Goal: Task Accomplishment & Management: Manage account settings

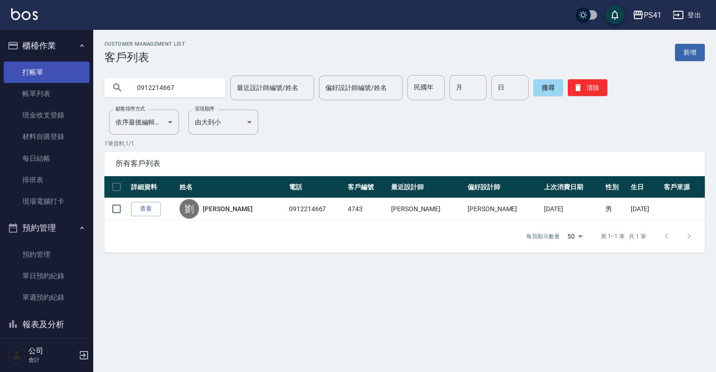
click at [45, 74] on link "打帳單" at bounding box center [47, 72] width 86 height 21
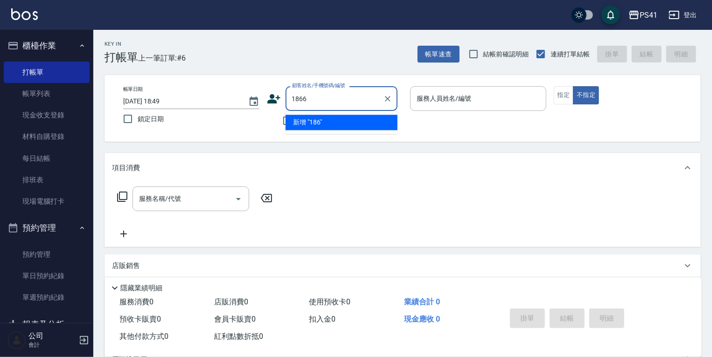
type input "1866"
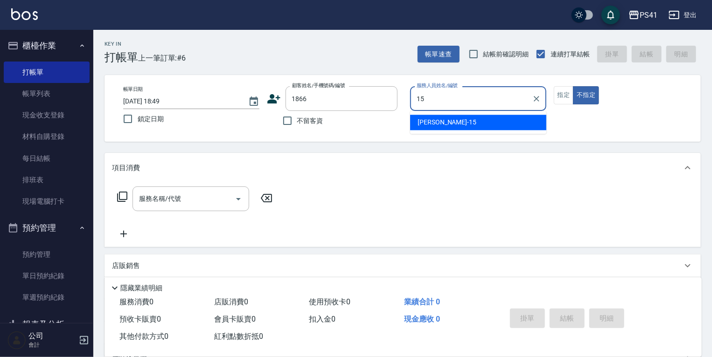
type input "[PERSON_NAME]-15"
type button "false"
type input "[PERSON_NAME]/0988968362/1866"
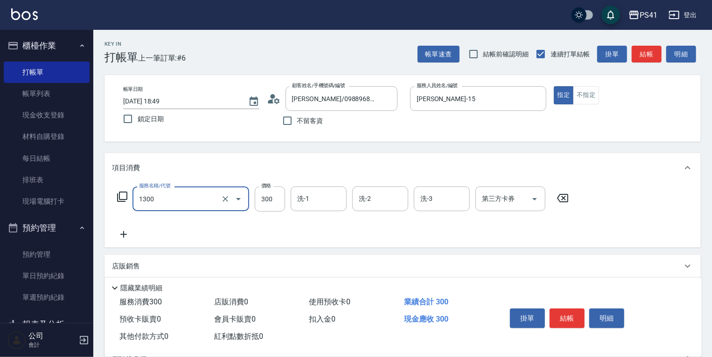
type input "洗髮300(1300)"
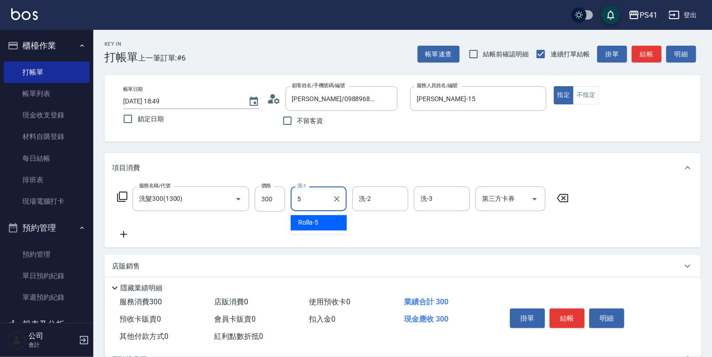
type input "Rolla-5"
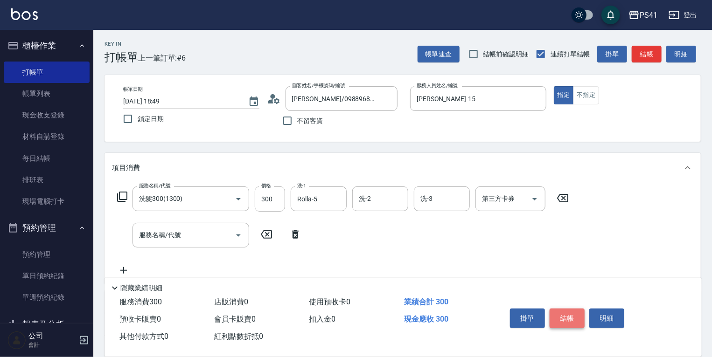
click at [568, 315] on button "結帳" at bounding box center [566, 319] width 35 height 20
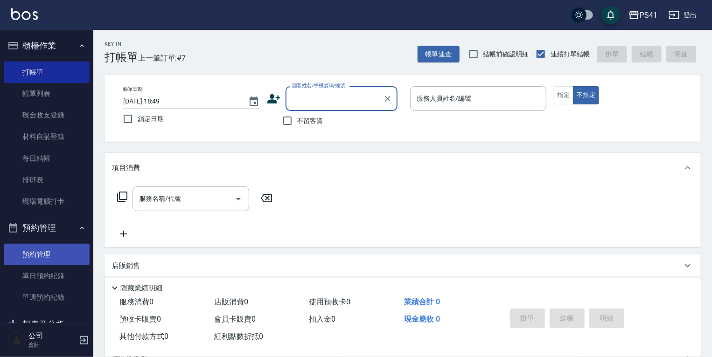
drag, startPoint x: 60, startPoint y: 245, endPoint x: 60, endPoint y: 260, distance: 14.9
click at [60, 245] on link "預約管理" at bounding box center [47, 254] width 86 height 21
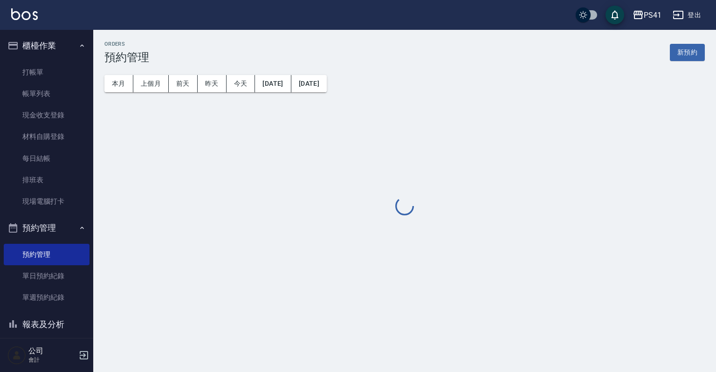
scroll to position [75, 0]
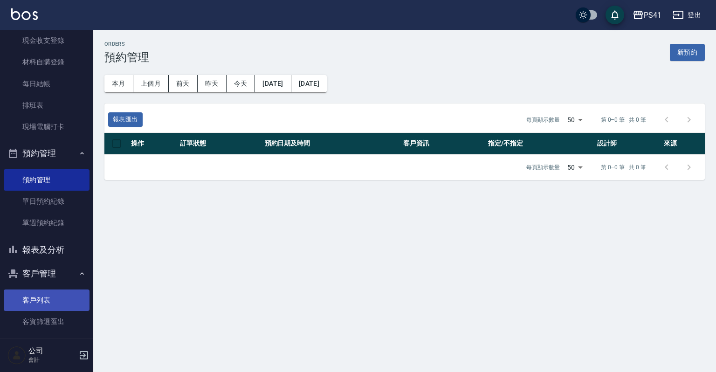
click at [65, 296] on link "客戶列表" at bounding box center [47, 300] width 86 height 21
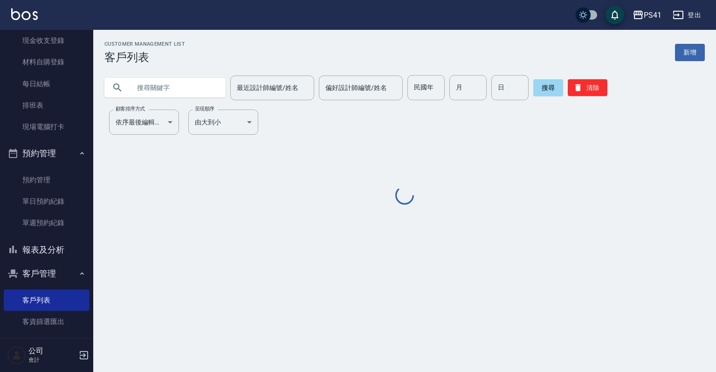
click at [164, 86] on input "text" at bounding box center [175, 87] width 88 height 25
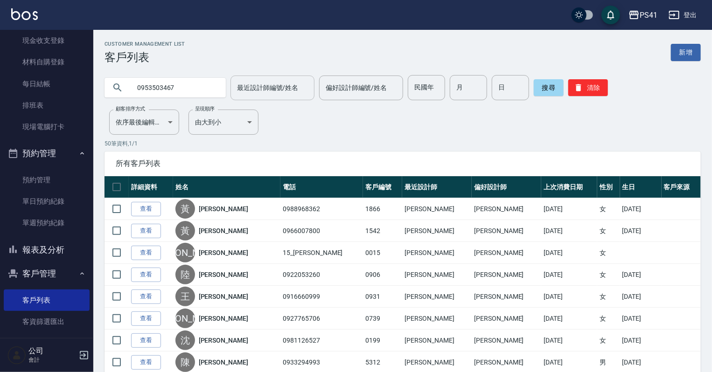
type input "0953503467"
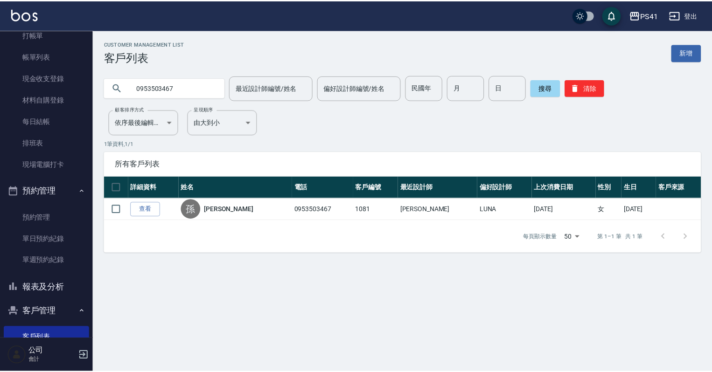
scroll to position [129, 0]
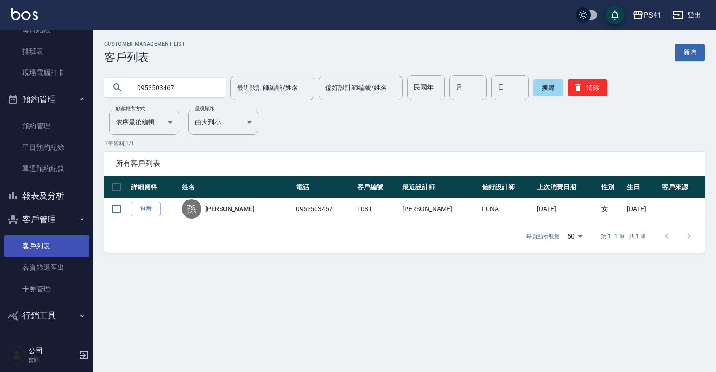
click at [51, 247] on link "客戶列表" at bounding box center [47, 246] width 86 height 21
click at [587, 88] on button "清除" at bounding box center [588, 87] width 40 height 17
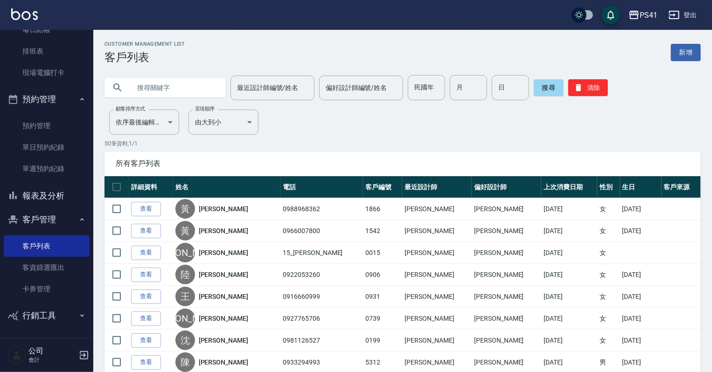
click at [145, 87] on input "text" at bounding box center [175, 87] width 88 height 25
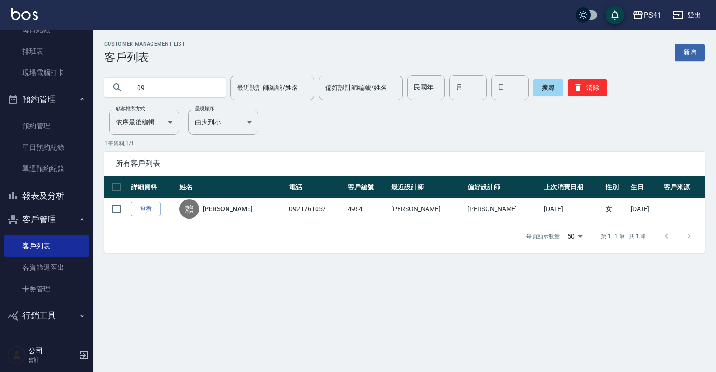
type input "0"
type input "0110"
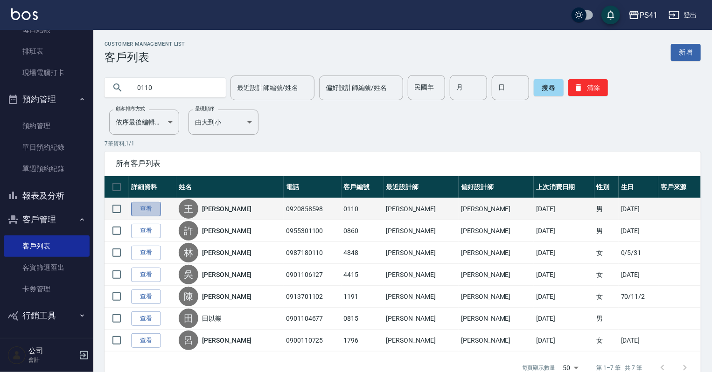
click at [150, 213] on link "查看" at bounding box center [146, 209] width 30 height 14
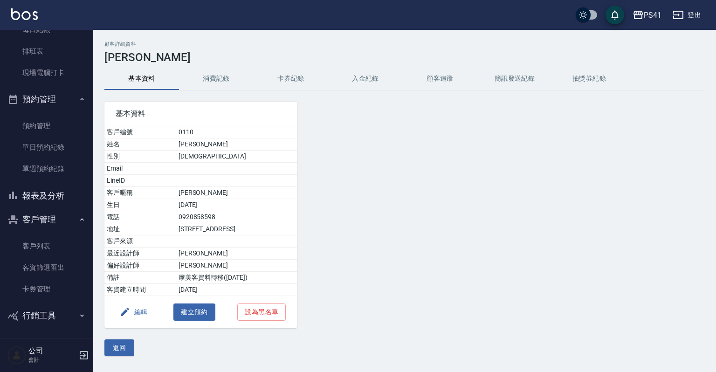
click at [223, 78] on button "消費記錄" at bounding box center [216, 79] width 75 height 22
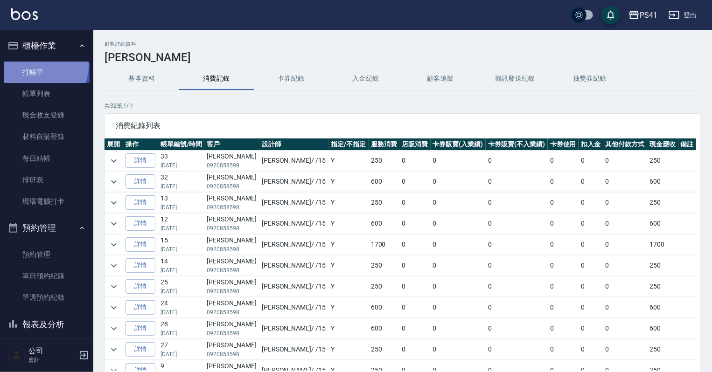
click at [44, 66] on link "打帳單" at bounding box center [47, 72] width 86 height 21
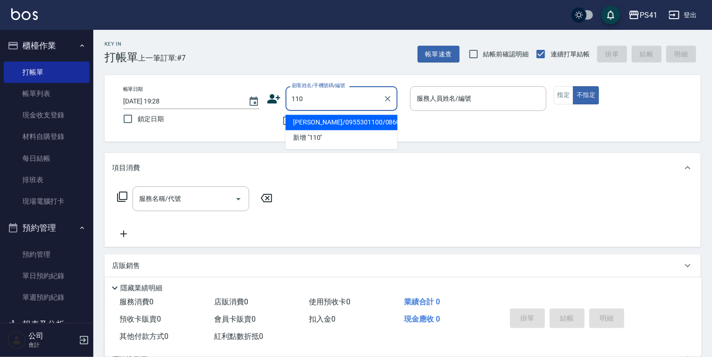
type input "許文瑋/0955301100/0860"
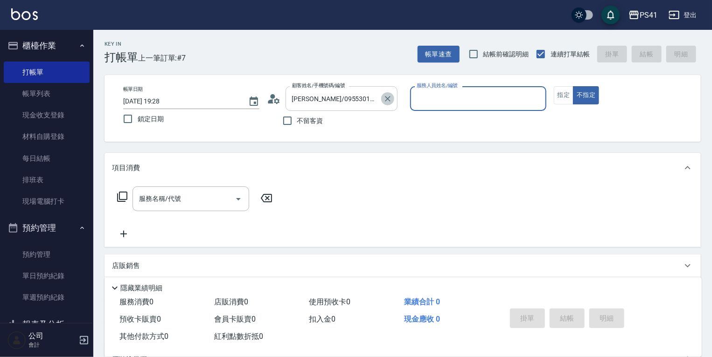
click at [385, 100] on icon "Clear" at bounding box center [388, 99] width 6 height 6
type input "王暉傑/0920858598/0110"
type input "李靜芳-15"
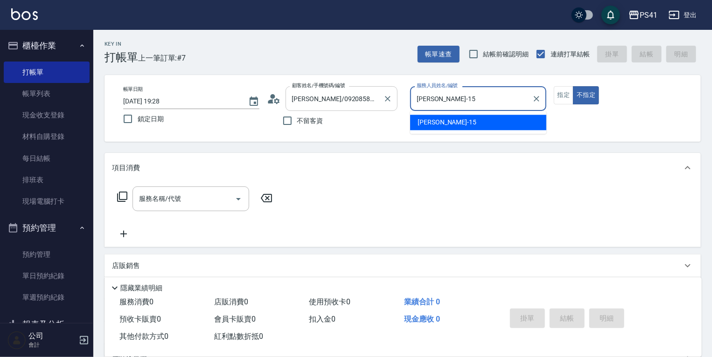
type button "false"
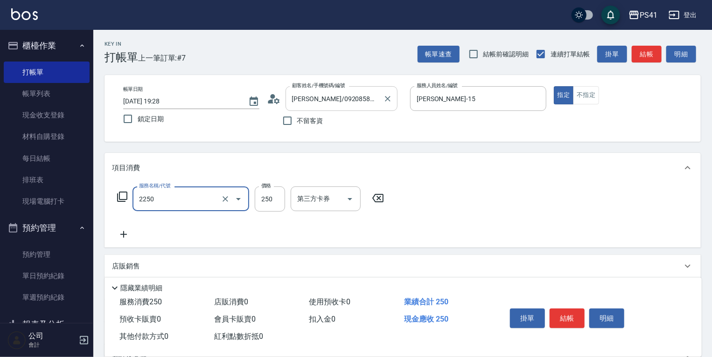
type input "指定剪髮優惠(2250)"
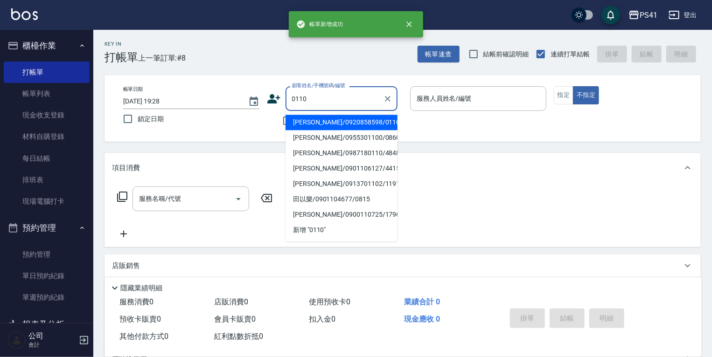
type input "王暉傑/0920858598/0110"
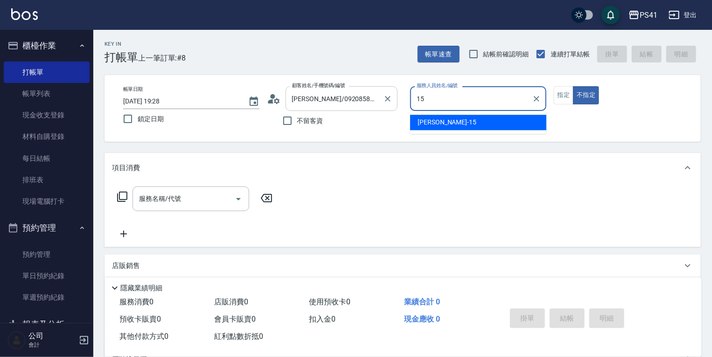
type input "李靜芳-15"
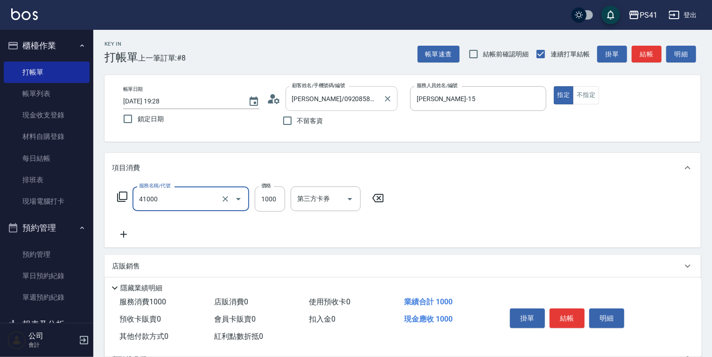
type input "漂髮(41000)"
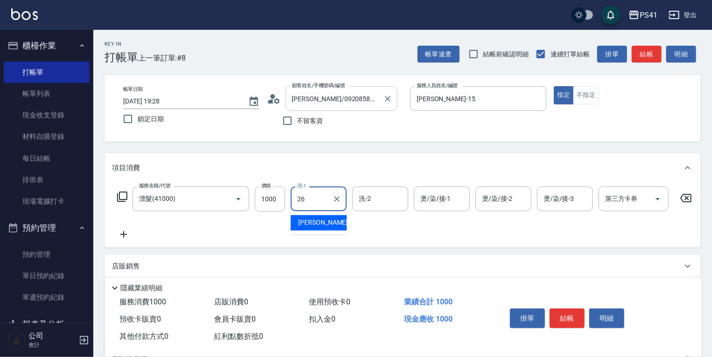
type input "溫佳惇-26"
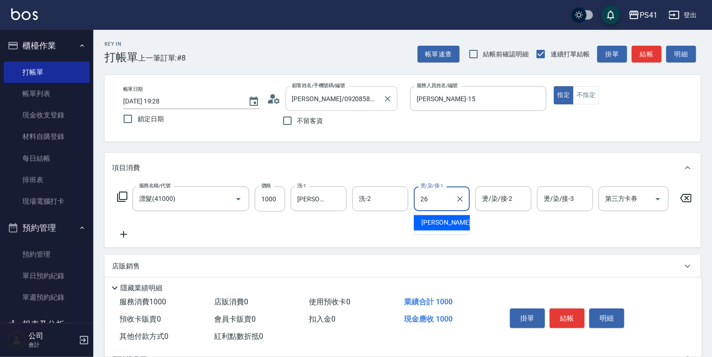
type input "溫佳惇-26"
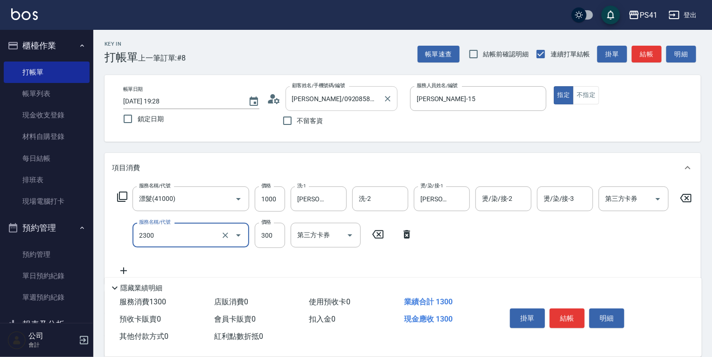
type input "剪髮(2300)"
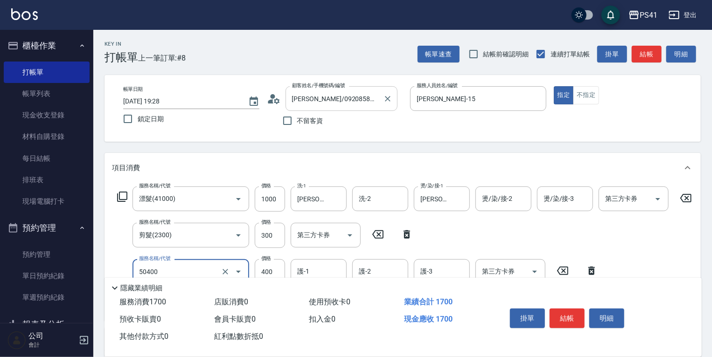
type input "原價1~400護髮(50400)"
click at [568, 314] on button "結帳" at bounding box center [566, 319] width 35 height 20
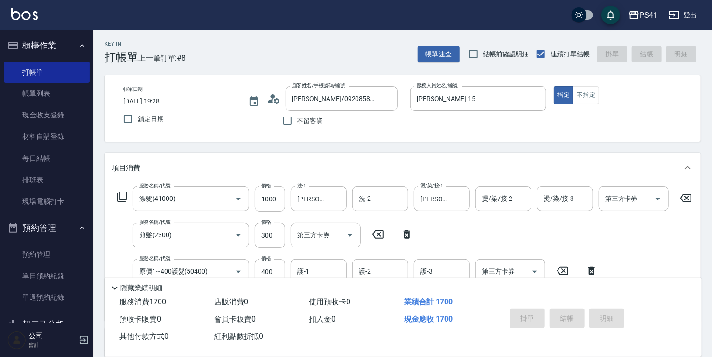
type input "2025/08/25 19:29"
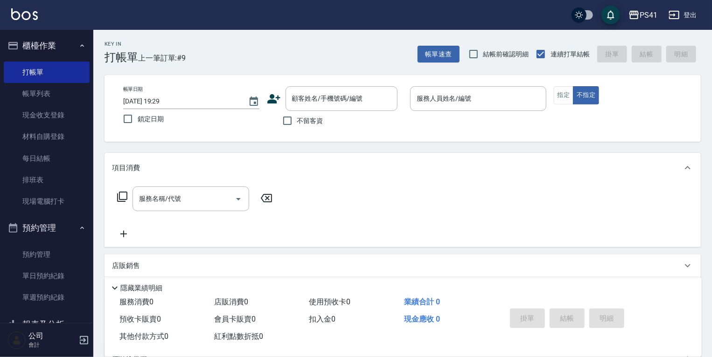
click at [275, 103] on icon at bounding box center [274, 99] width 14 height 14
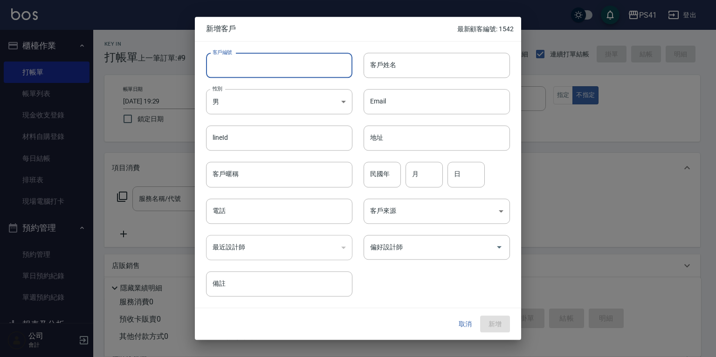
click at [234, 72] on input "客戶編號" at bounding box center [279, 65] width 146 height 25
type input "1543"
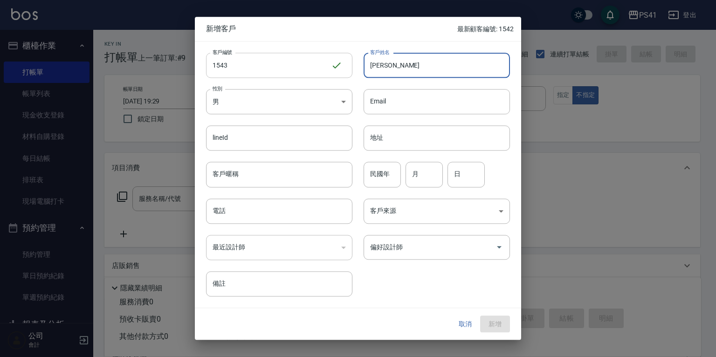
type input "盧玉芳"
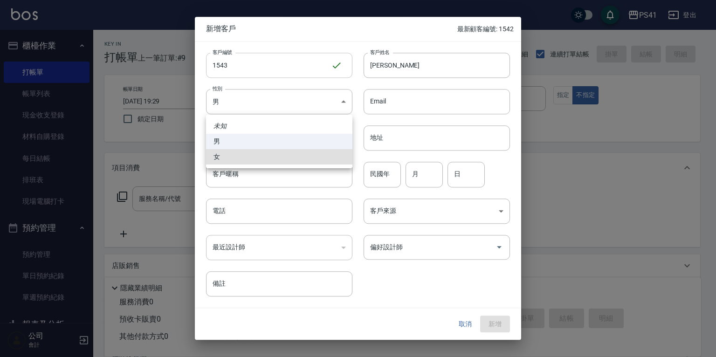
type input "FEMALE"
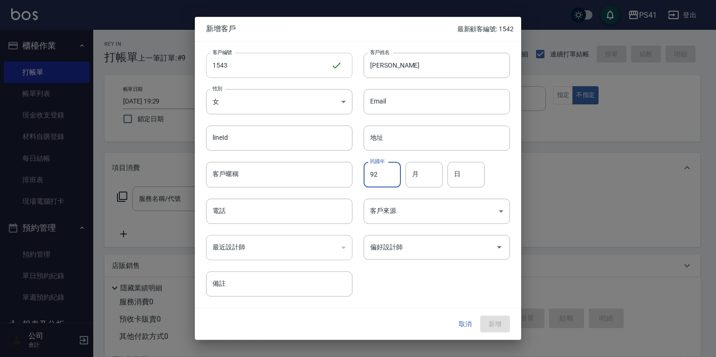
type input "92"
type input "02"
type input "08"
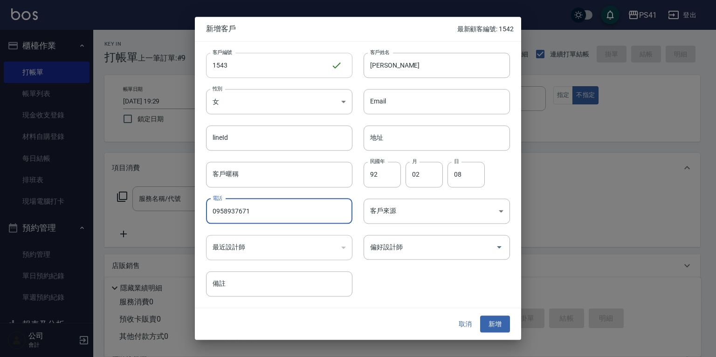
type input "0958937671"
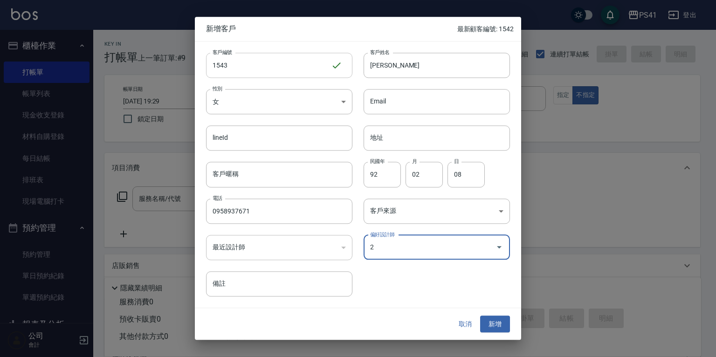
type input "謝淳蕙"
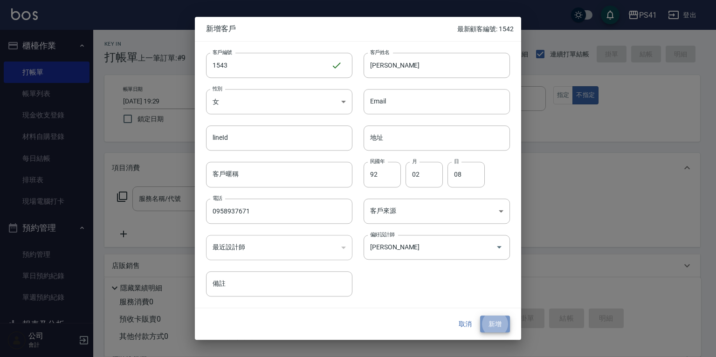
click at [496, 328] on button "新增" at bounding box center [495, 324] width 30 height 17
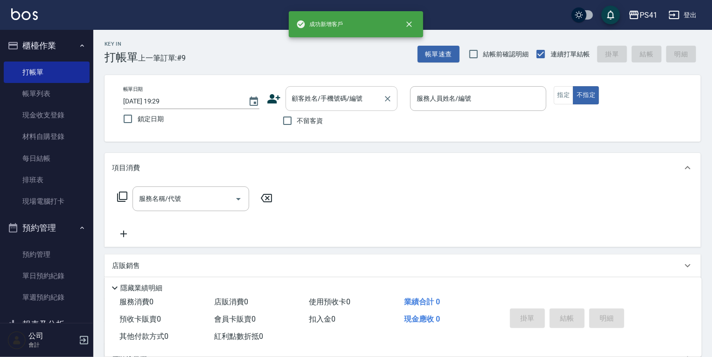
click at [341, 101] on input "顧客姓名/手機號碼/編號" at bounding box center [335, 98] width 90 height 16
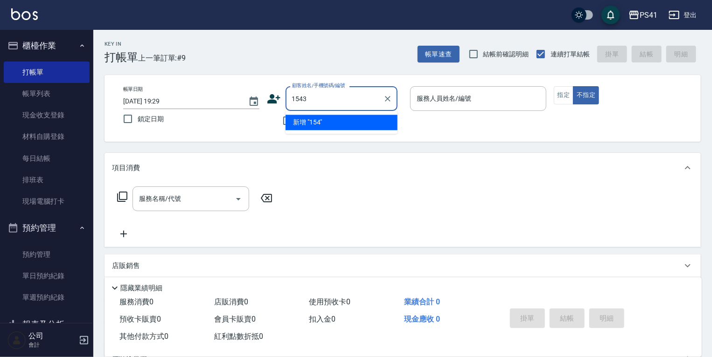
type input "1543"
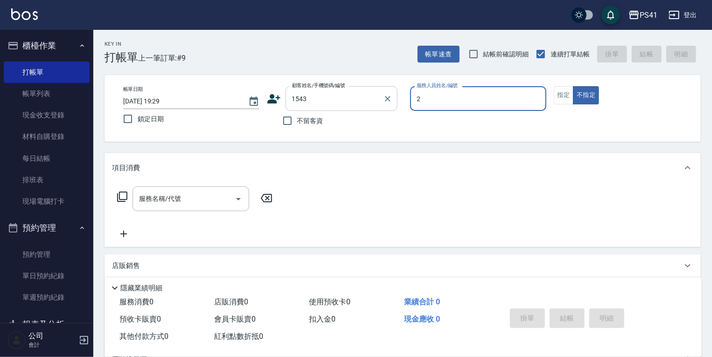
type input "2"
type input "盧玉芳/0958937671/1543"
type input "謝淳蕙-2"
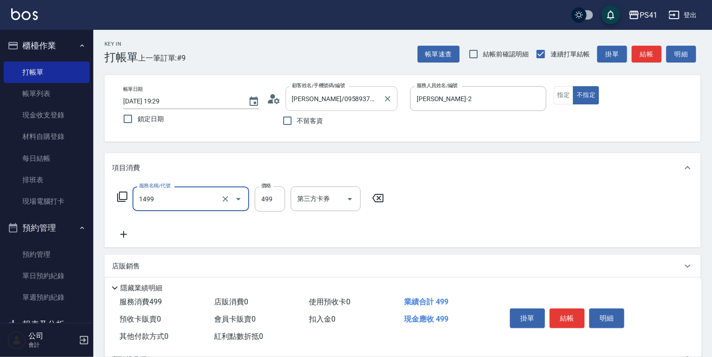
type input "活氧毛囊淨化髮浴(1499)"
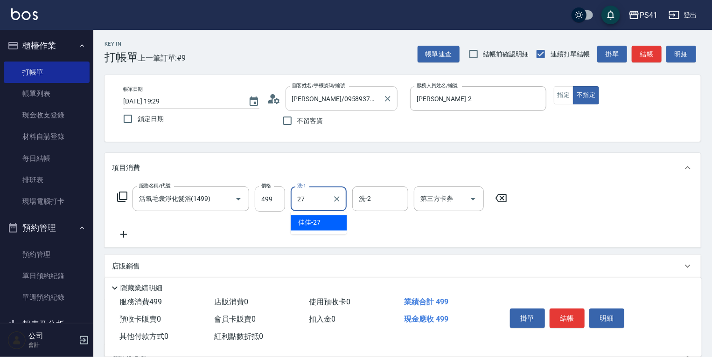
type input "佳佳-27"
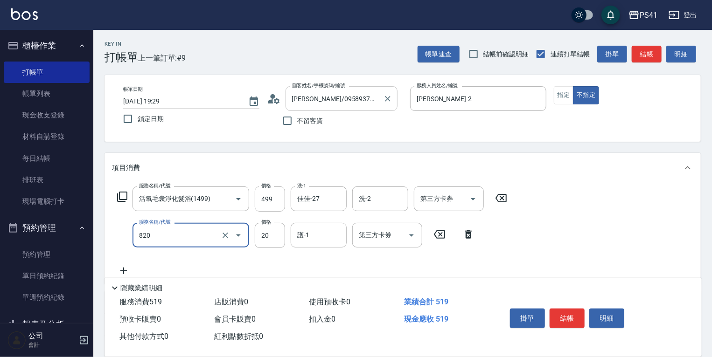
type input "潤絲(820)"
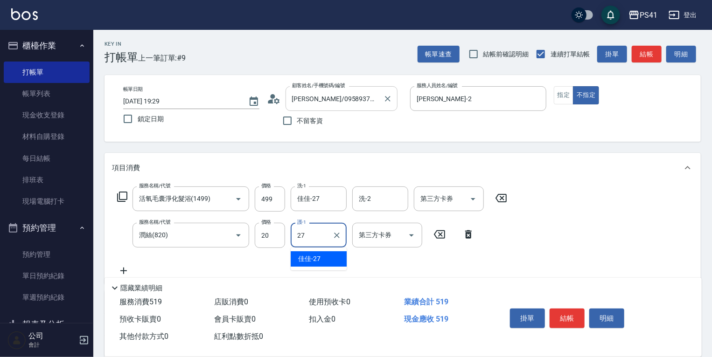
type input "佳佳-27"
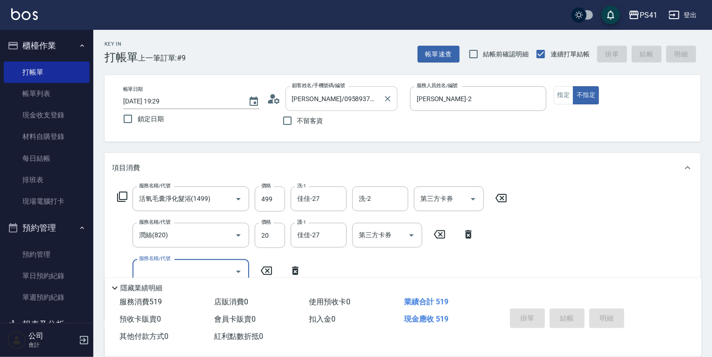
type input "2025/08/25 19:30"
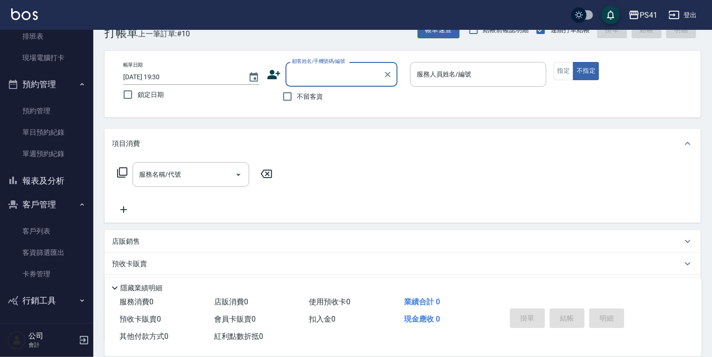
scroll to position [37, 0]
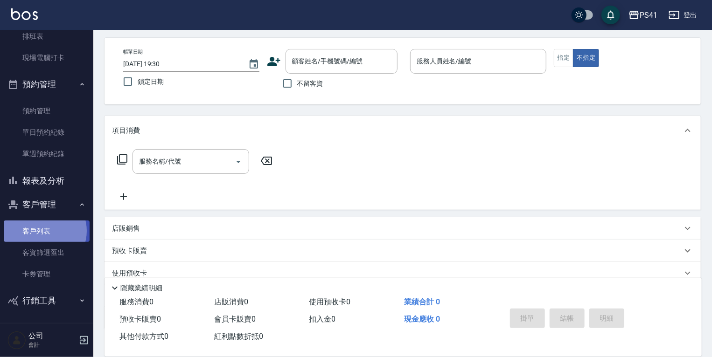
click at [44, 231] on link "客戶列表" at bounding box center [47, 231] width 86 height 21
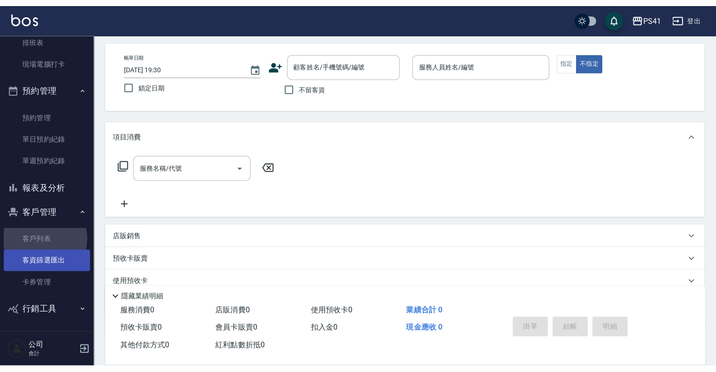
scroll to position [129, 0]
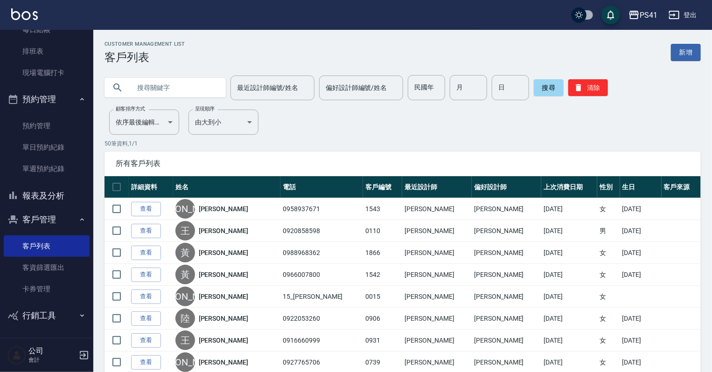
click at [198, 89] on input "text" at bounding box center [175, 87] width 88 height 25
type input "0984117313"
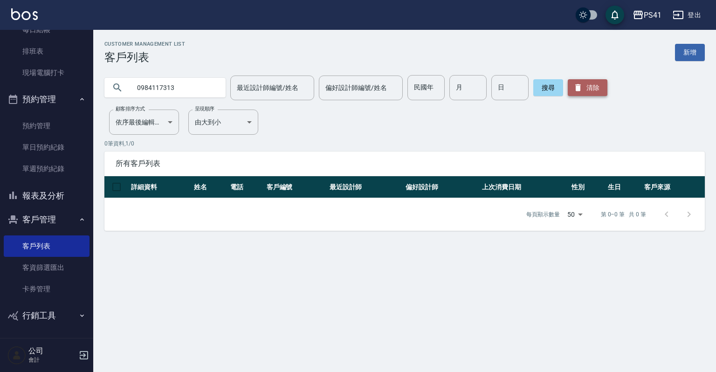
click at [584, 85] on button "清除" at bounding box center [588, 87] width 40 height 17
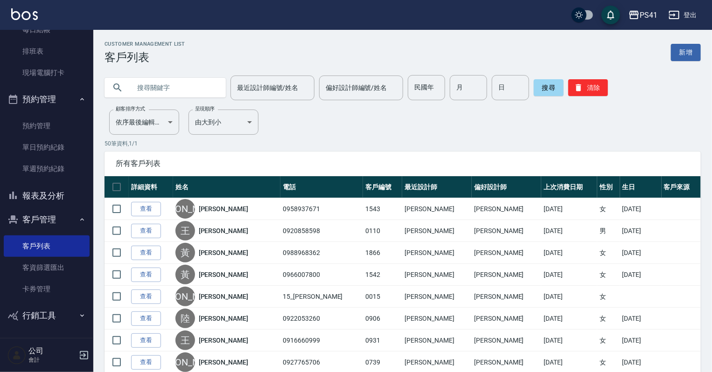
drag, startPoint x: 163, startPoint y: 86, endPoint x: 166, endPoint y: 81, distance: 5.6
click at [163, 86] on input "text" at bounding box center [175, 87] width 88 height 25
type input "張媛"
click at [551, 88] on button "搜尋" at bounding box center [549, 87] width 30 height 17
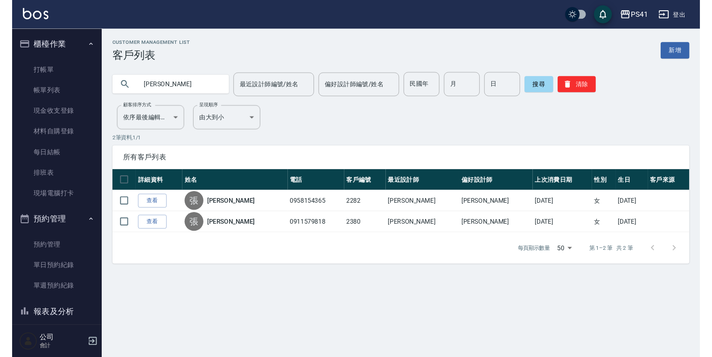
scroll to position [0, 0]
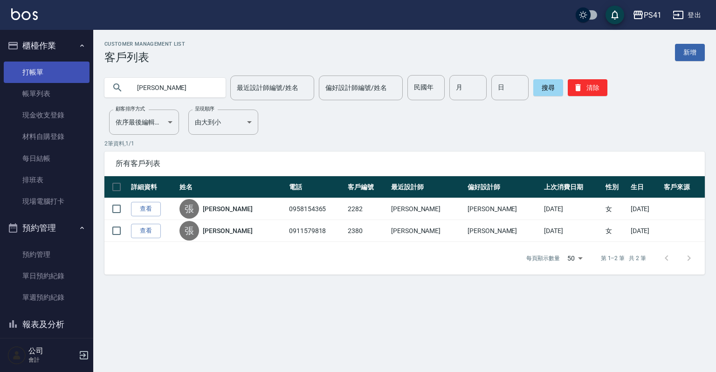
click at [38, 69] on link "打帳單" at bounding box center [47, 72] width 86 height 21
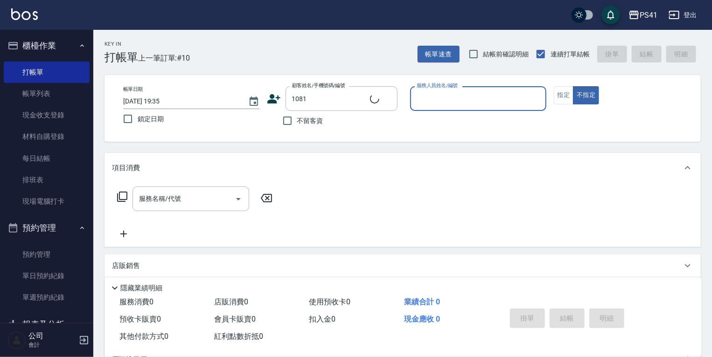
type input "孫玉玲/0953503467/1081"
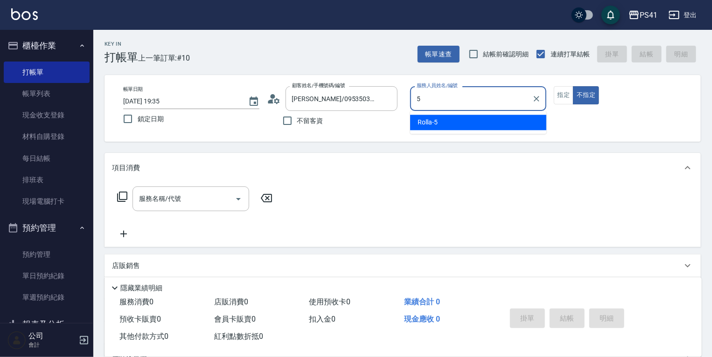
type input "Rolla-5"
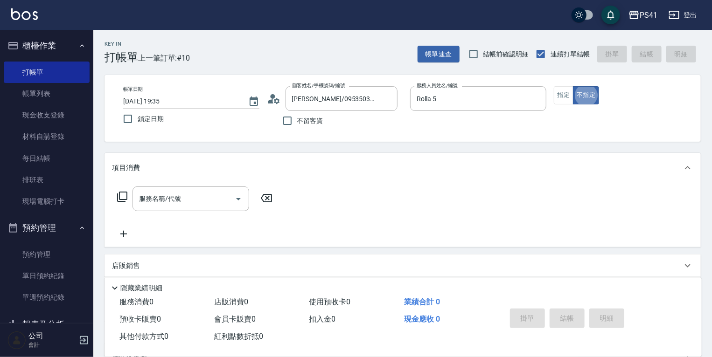
type button "false"
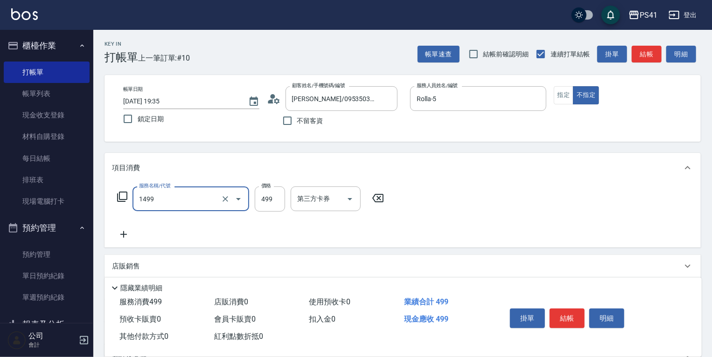
type input "活氧毛囊淨化髮浴(1499)"
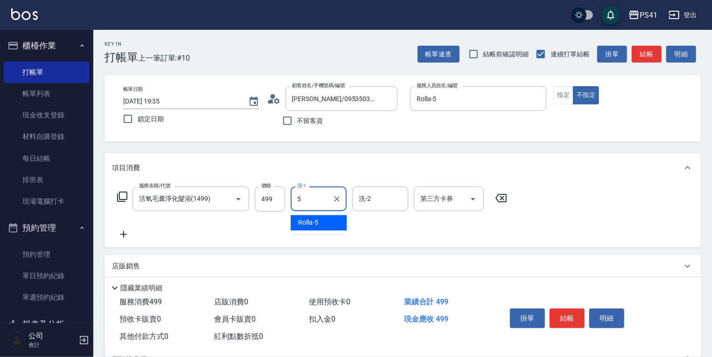
type input "Rolla-5"
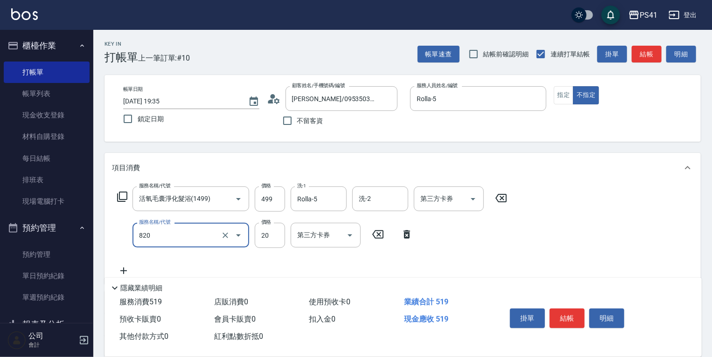
type input "潤絲(820)"
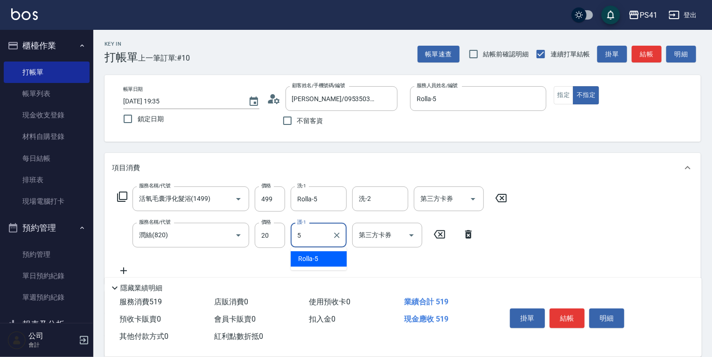
type input "Rolla-5"
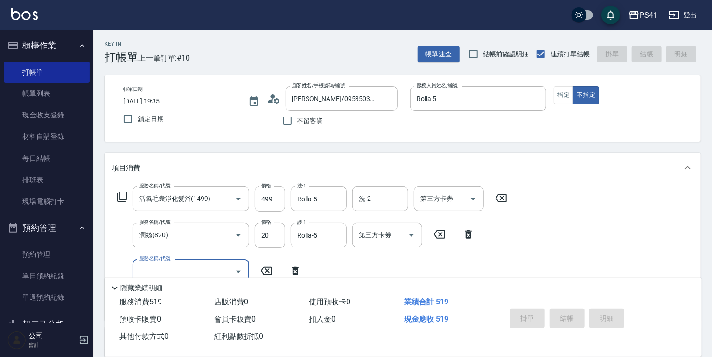
type input "2025/08/25 19:36"
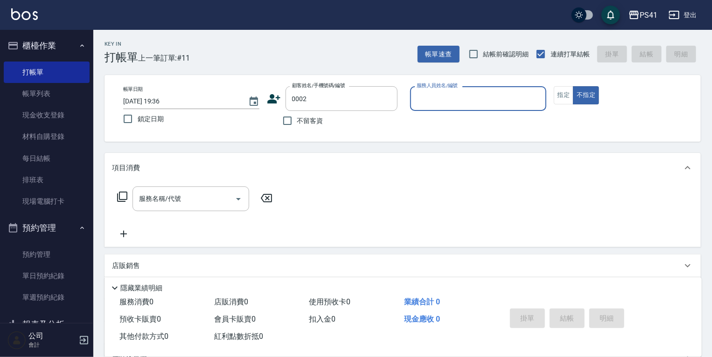
type input "Alice/Alice/0002"
type input "謝淳蕙-2"
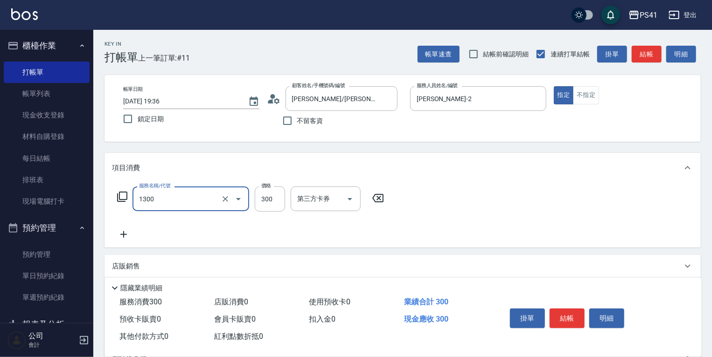
type input "洗髮300(1300)"
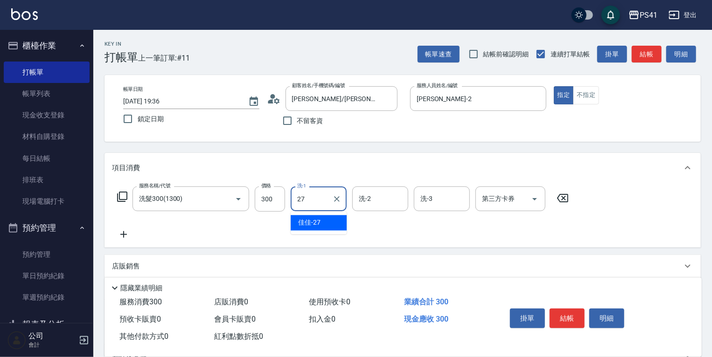
type input "佳佳-27"
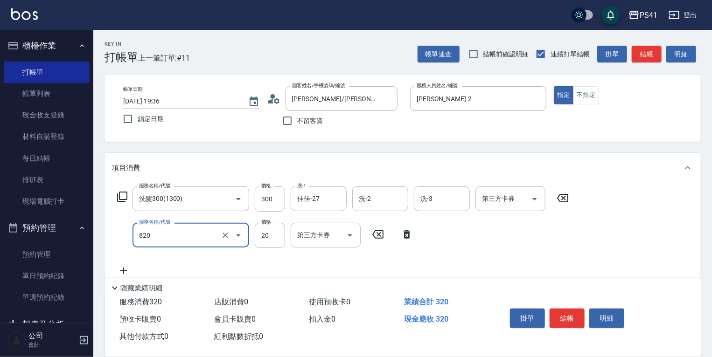
type input "潤絲(820)"
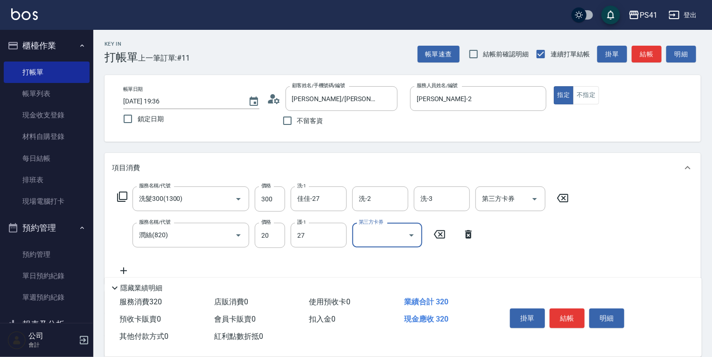
type input "佳佳-27"
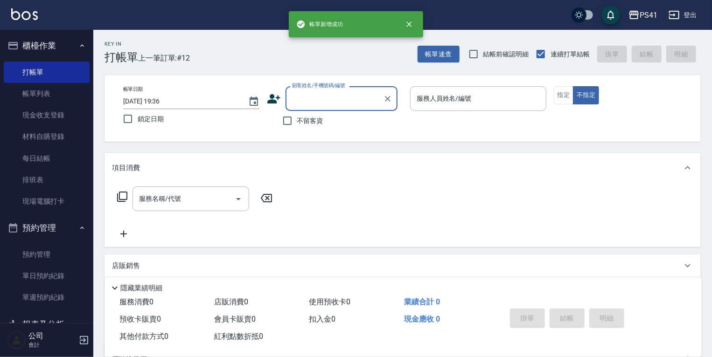
type input "9"
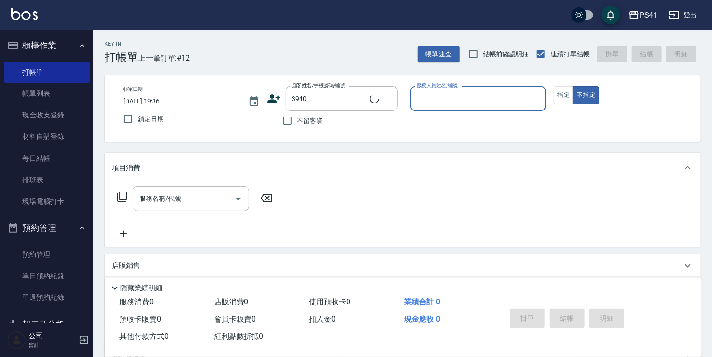
type input "熊藍儀/0918952975/3940"
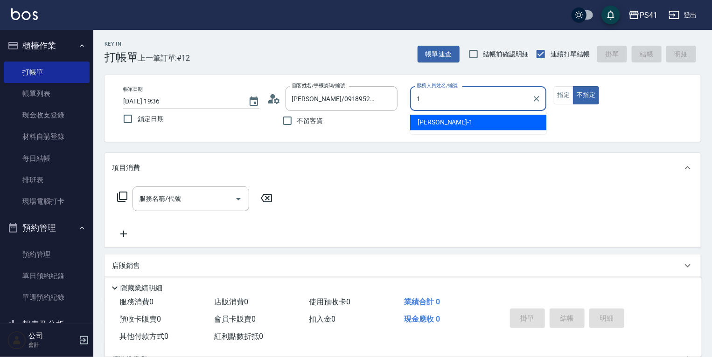
type input "柯易廷-1"
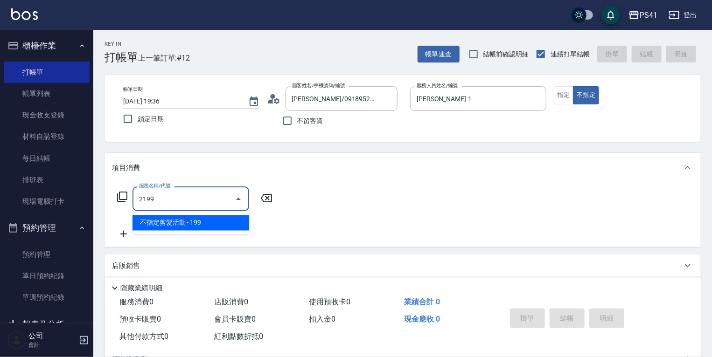
type input "不指定剪髮活動(2199)"
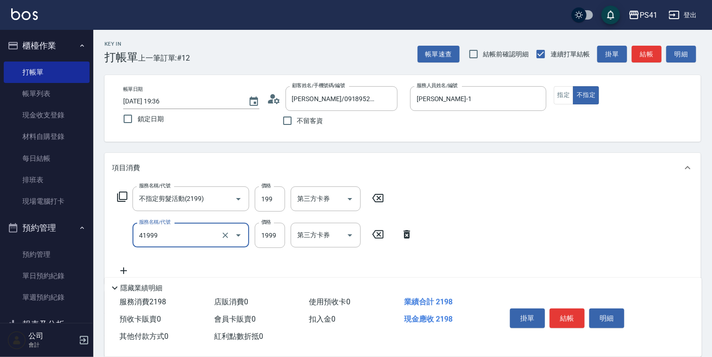
type input "1999以下染髮(41999)"
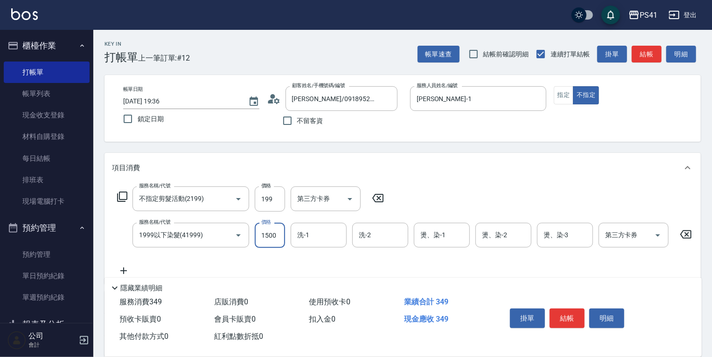
type input "1500"
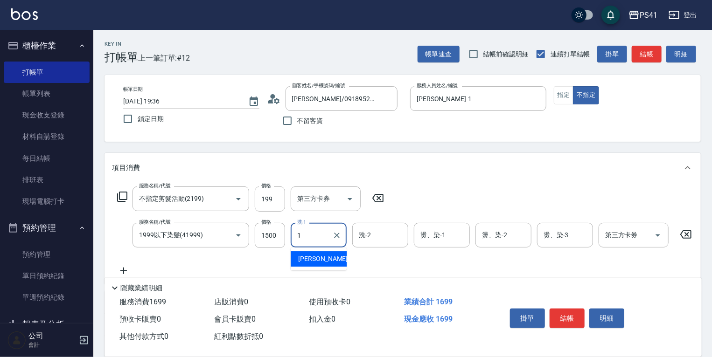
type input "柯易廷-1"
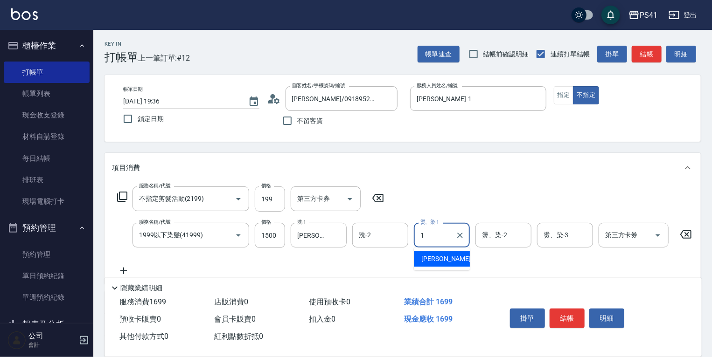
type input "柯易廷-1"
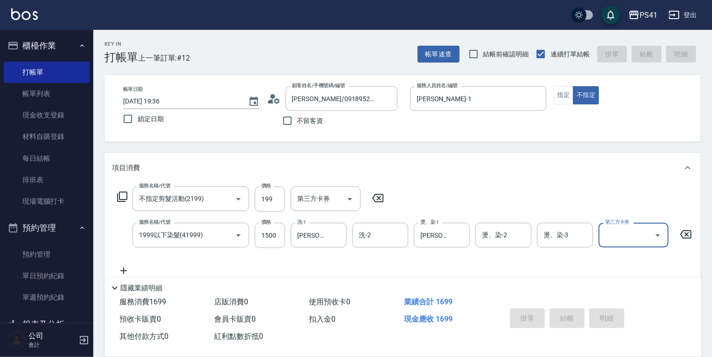
type input "2025/08/25 19:37"
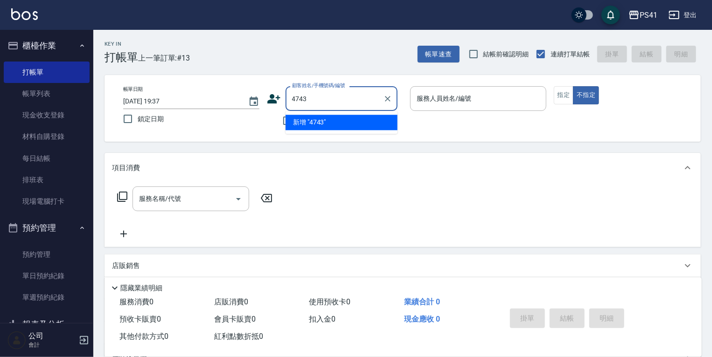
type input "4743"
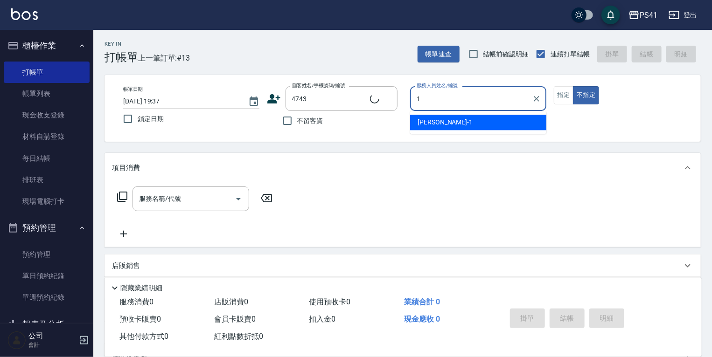
type input "柯易廷-1"
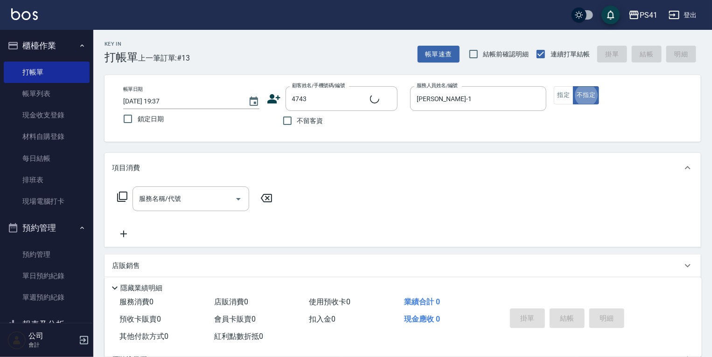
type input "劉維人/0912214667/4743"
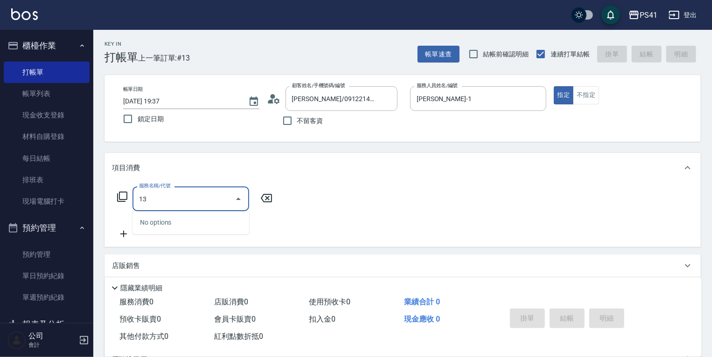
type input "1"
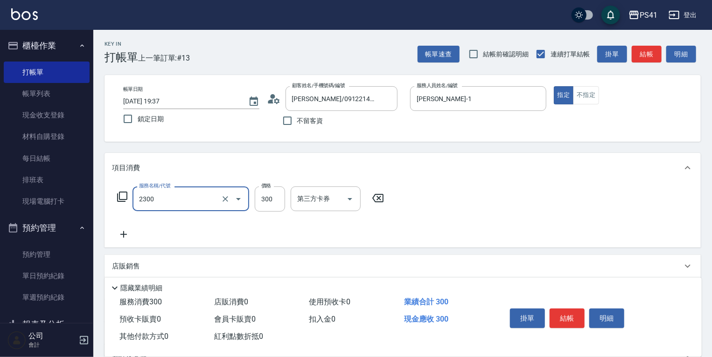
type input "剪髮(2300)"
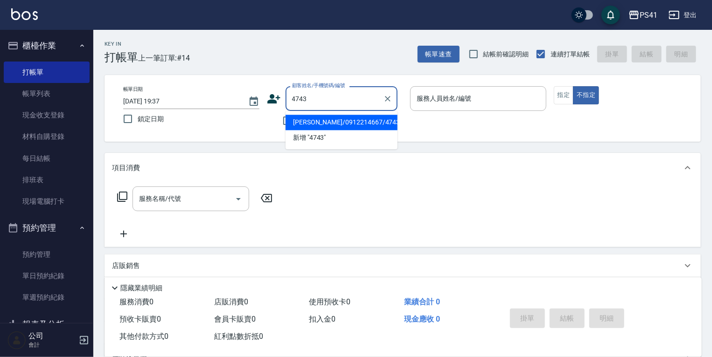
type input "劉維人/0912214667/4743"
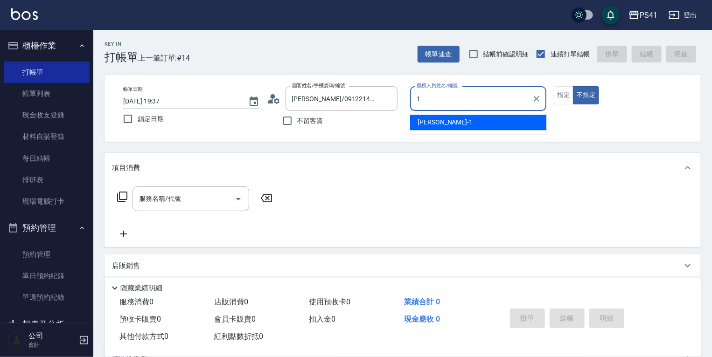
type input "柯易廷-1"
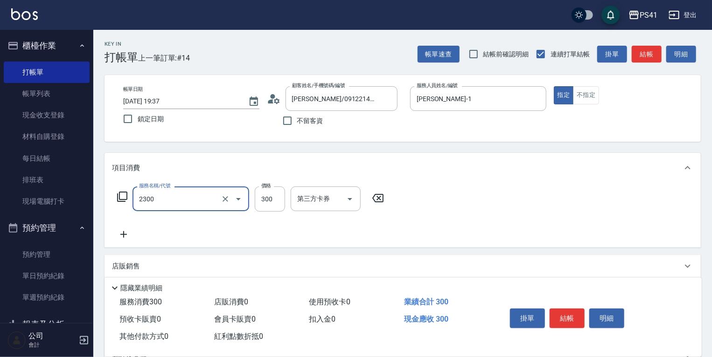
type input "剪髮(2300)"
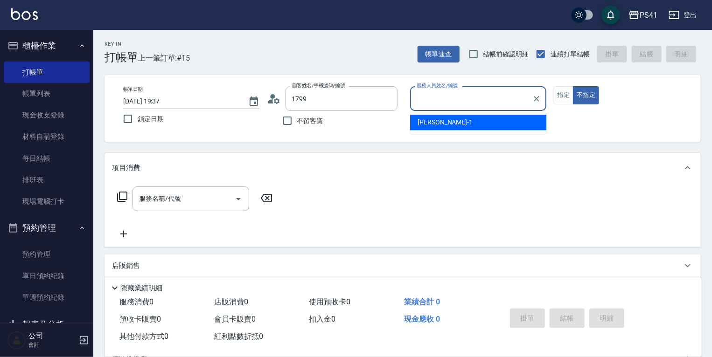
type input "陳惠珠/0920384212/1799"
type input "李靜芳-15"
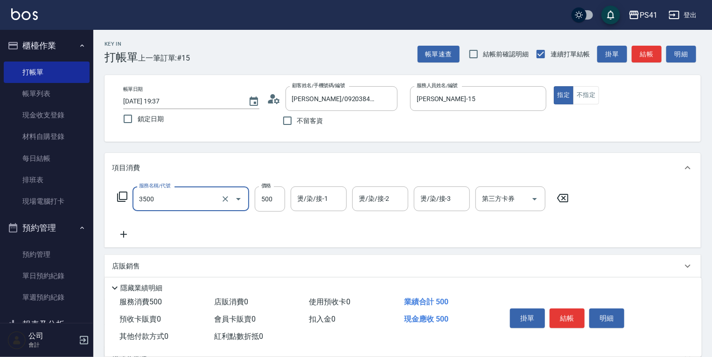
type input "補燙(3500)"
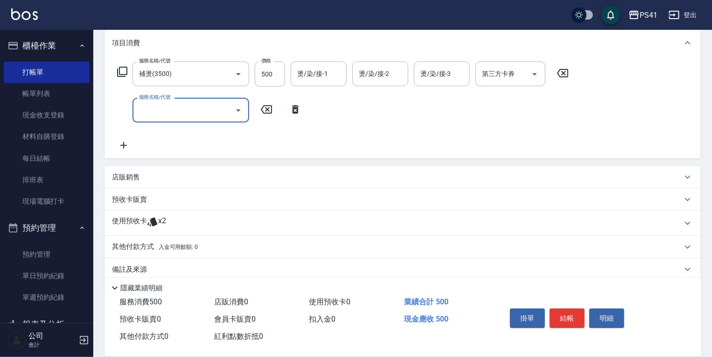
scroll to position [137, 0]
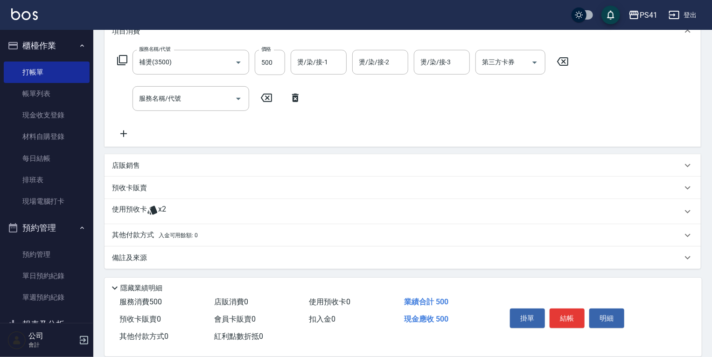
click at [153, 215] on icon at bounding box center [152, 210] width 11 height 11
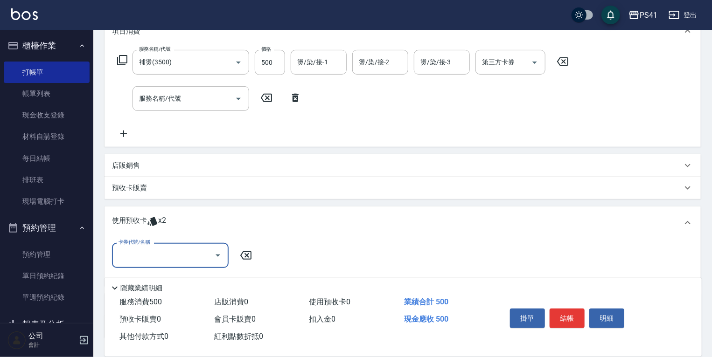
scroll to position [0, 0]
click at [152, 259] on input "卡券代號/名稱" at bounding box center [163, 255] width 94 height 16
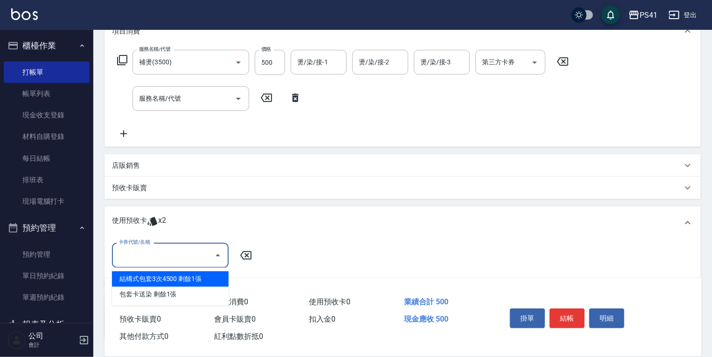
click at [154, 281] on div "結構式包套3次4500 剩餘1張" at bounding box center [170, 278] width 117 height 15
type input "結構式包套3次4500"
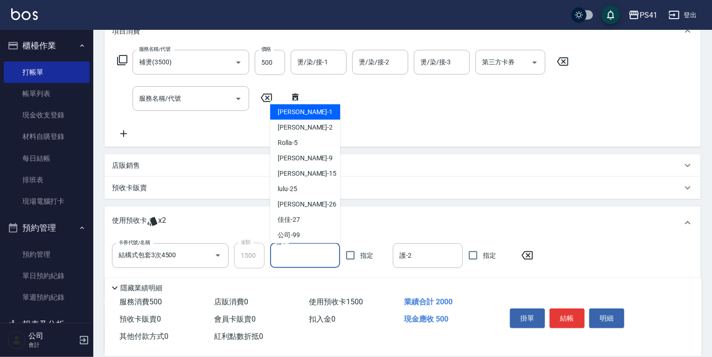
click at [296, 250] on input "護-1" at bounding box center [305, 256] width 62 height 16
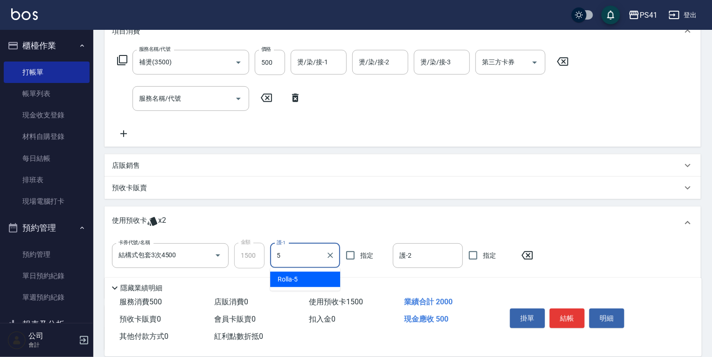
type input "Rolla-5"
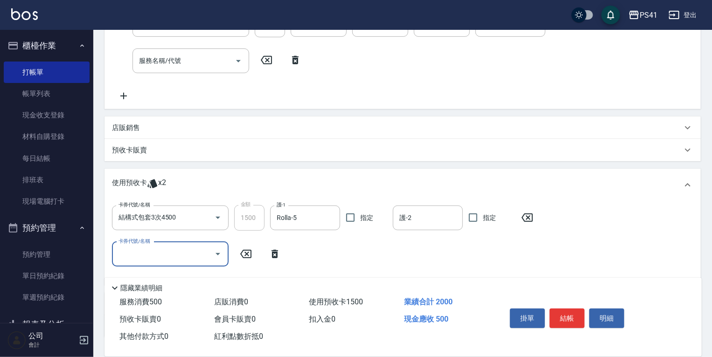
scroll to position [243, 0]
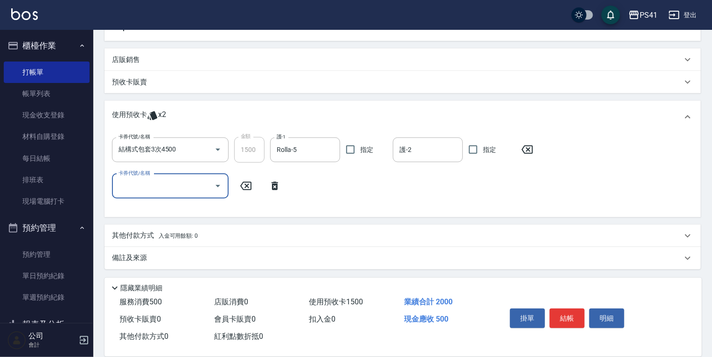
click at [125, 188] on input "卡券代號/名稱" at bounding box center [163, 186] width 94 height 16
click at [132, 204] on div "包套卡送染 剩餘1張" at bounding box center [170, 209] width 117 height 15
type input "包套卡送染"
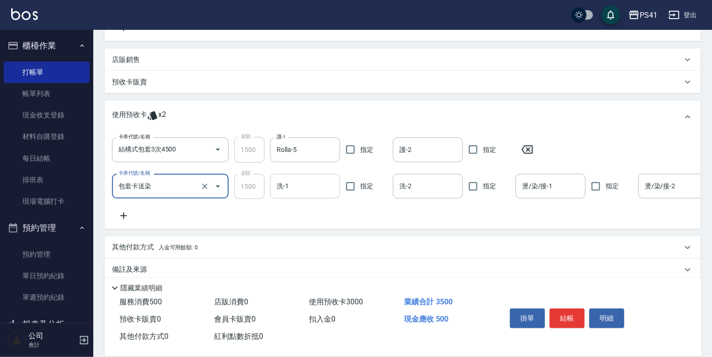
click at [297, 192] on input "洗-1" at bounding box center [305, 186] width 62 height 16
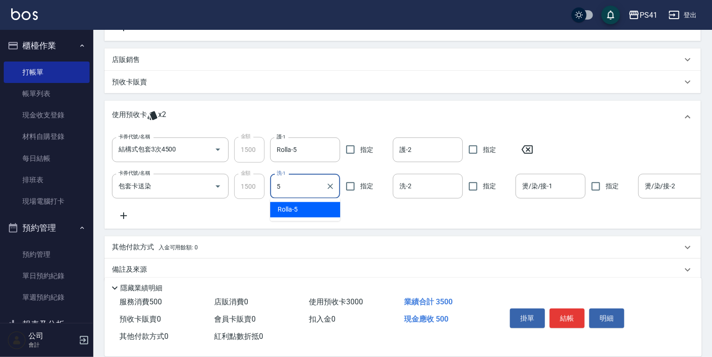
type input "Rolla-5"
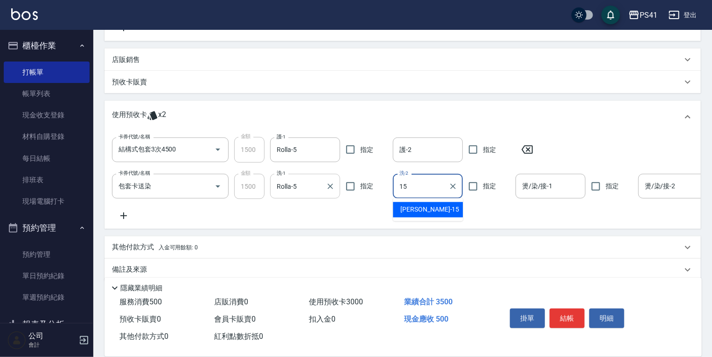
type input "李靜芳-15"
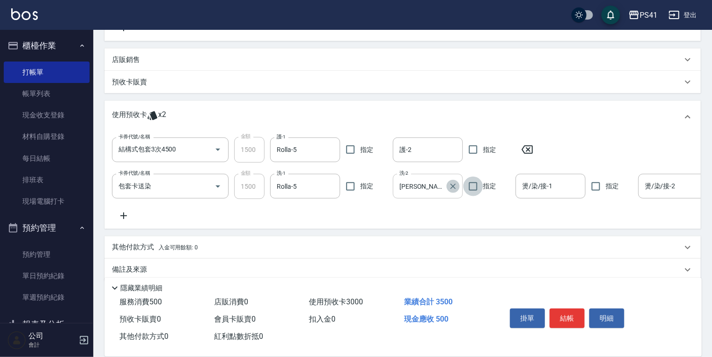
click at [455, 189] on icon "Clear" at bounding box center [452, 186] width 9 height 9
click at [548, 187] on input "燙/染/接-1" at bounding box center [551, 186] width 62 height 16
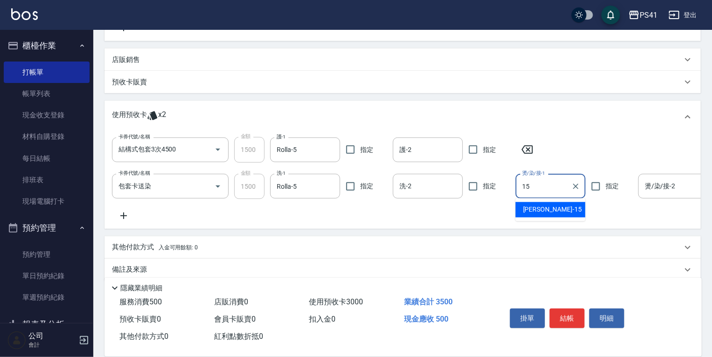
type input "李靜芳-15"
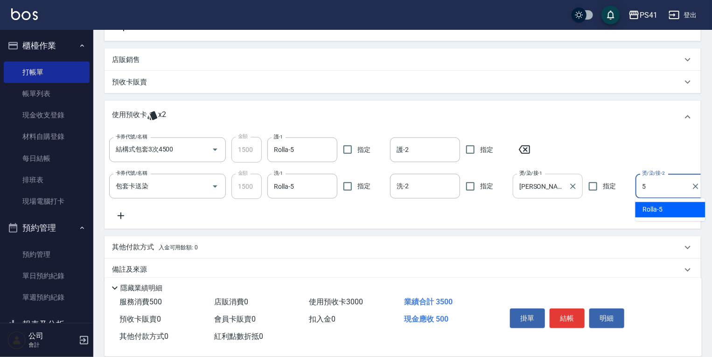
type input "Rolla-5"
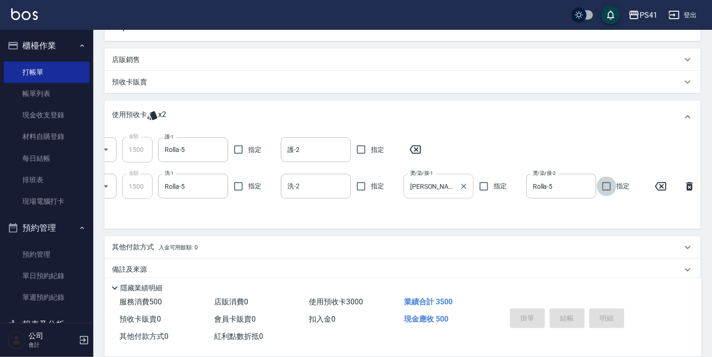
type input "2025/08/25 19:38"
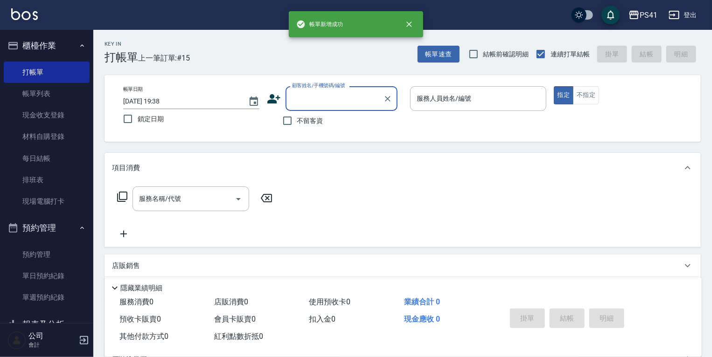
scroll to position [0, 0]
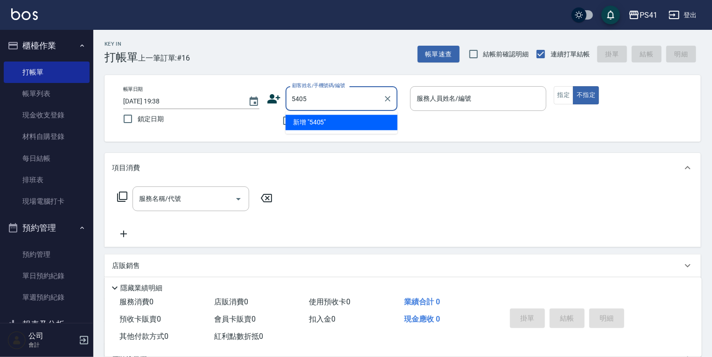
type input "5405"
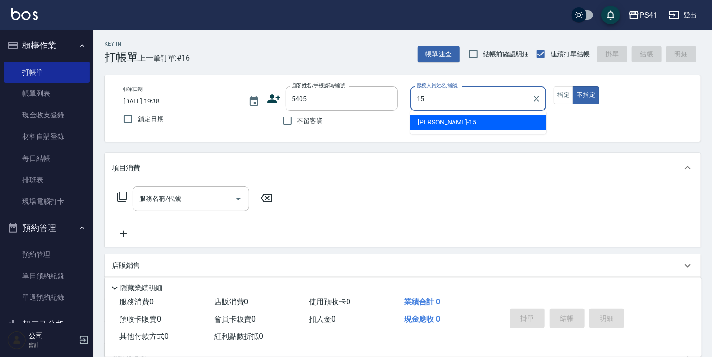
type input "李靜芳-15"
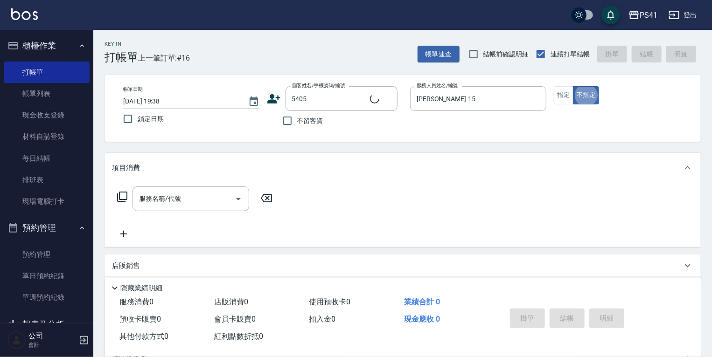
type input "李芯慈/0979770775/5405"
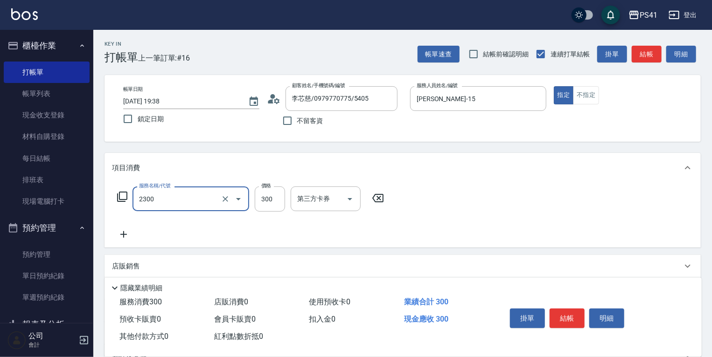
type input "剪髮(2300)"
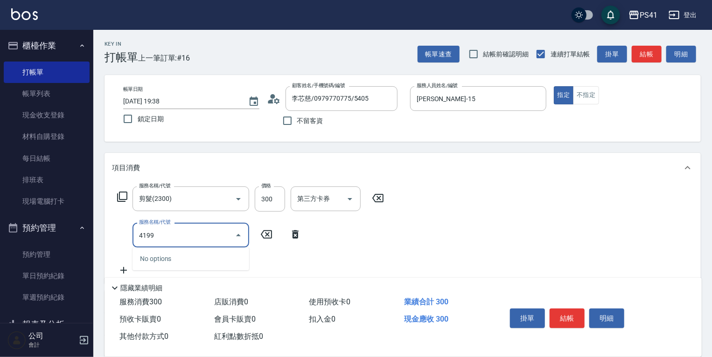
type input "41999"
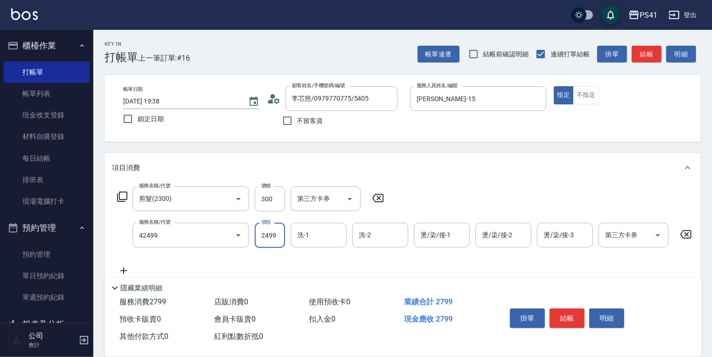
type input "漂染肩上2499以下(42499)"
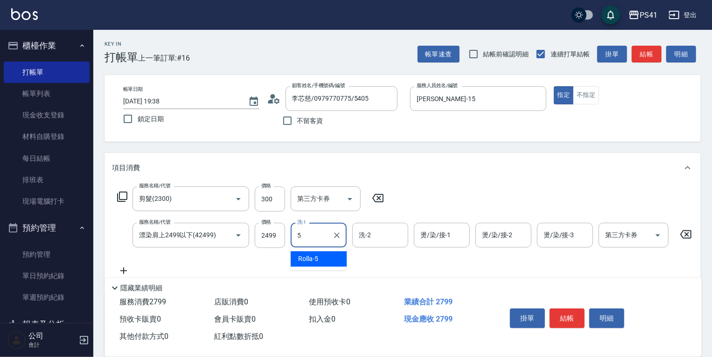
type input "Rolla-5"
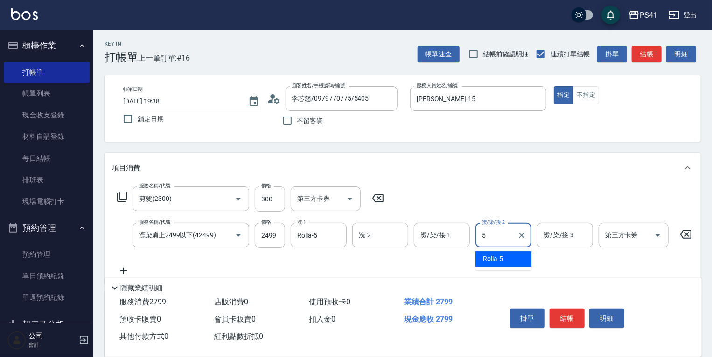
type input "Rolla-5"
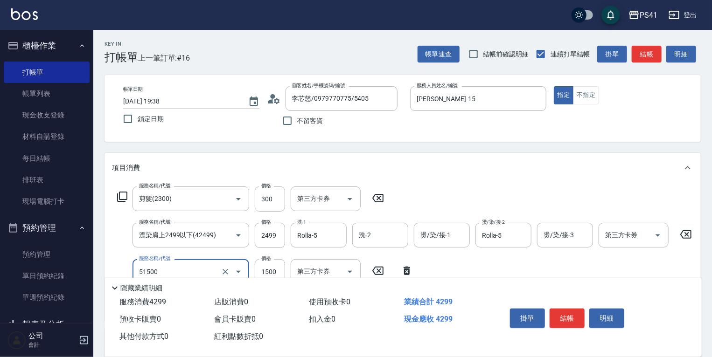
type input "原價1201~1500護髮(51500)"
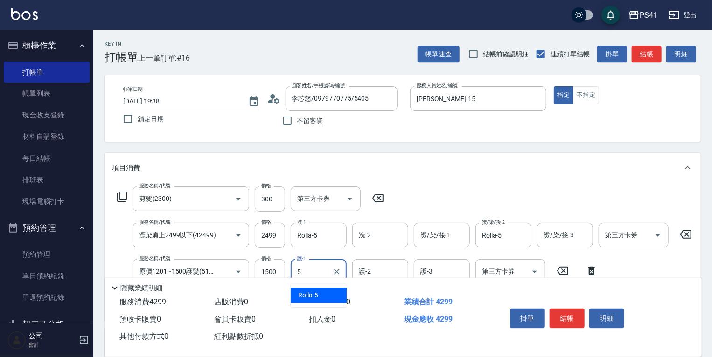
type input "Rolla-5"
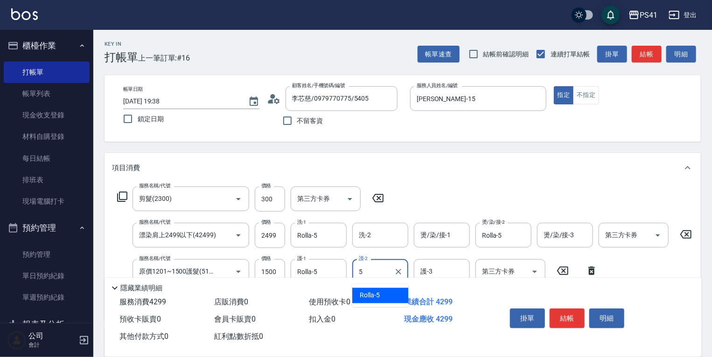
type input "Rolla-5"
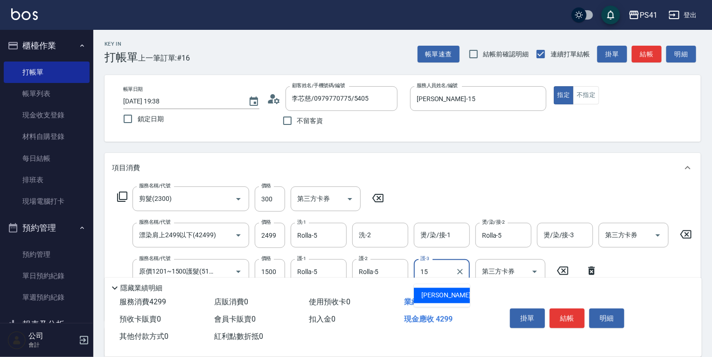
type input "李靜芳-15"
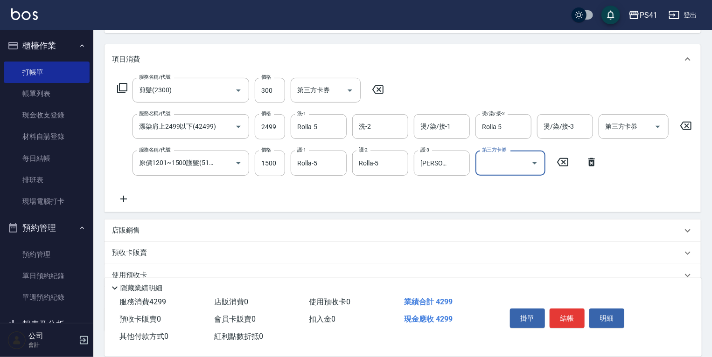
scroll to position [112, 0]
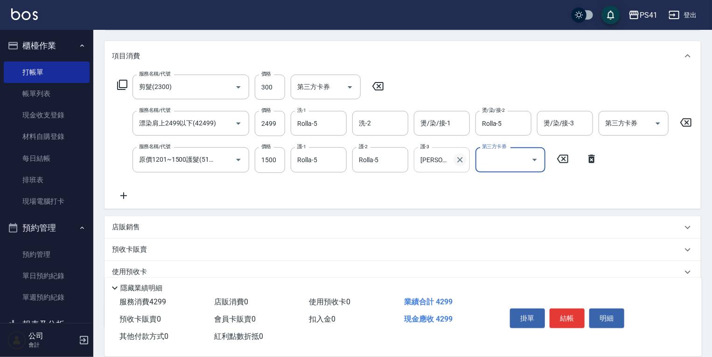
click at [460, 162] on icon "Clear" at bounding box center [459, 159] width 9 height 9
click at [559, 318] on button "結帳" at bounding box center [566, 319] width 35 height 20
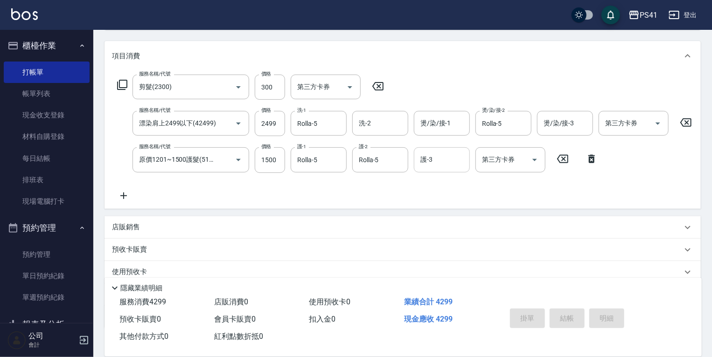
type input "2025/08/25 19:39"
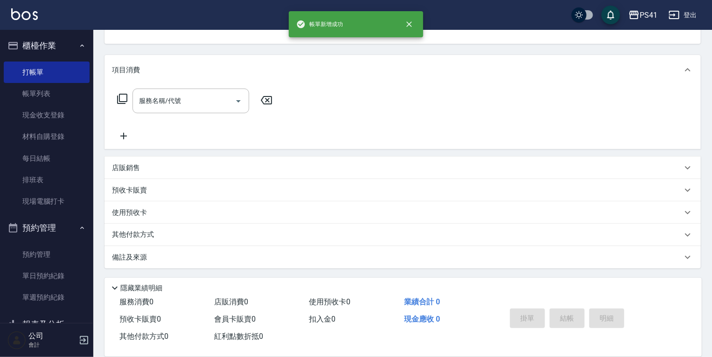
scroll to position [0, 0]
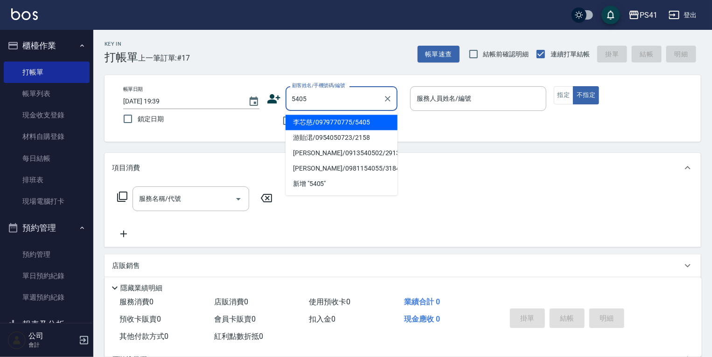
type input "李芯慈/0979770775/5405"
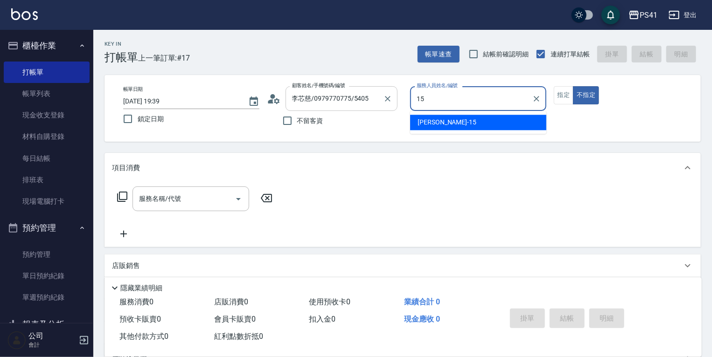
type input "李靜芳-15"
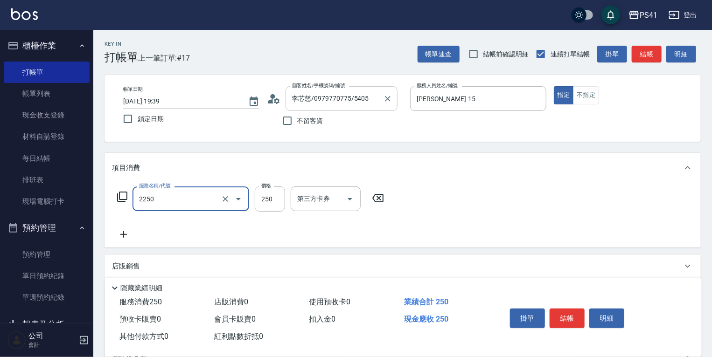
type input "指定剪髮優惠(2250)"
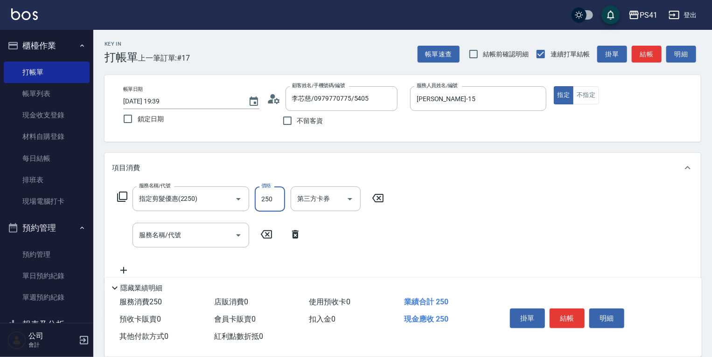
click at [277, 196] on input "250" at bounding box center [270, 199] width 30 height 25
type input "50"
click at [451, 211] on div "服務名稱/代號 指定剪髮優惠(2250) 服務名稱/代號 價格 50 價格 第三方卡券 第三方卡券 服務名稱/代號 服務名稱/代號" at bounding box center [402, 233] width 596 height 101
click at [228, 199] on icon "Clear" at bounding box center [225, 199] width 9 height 9
type input "指定剪髮優惠(2250)"
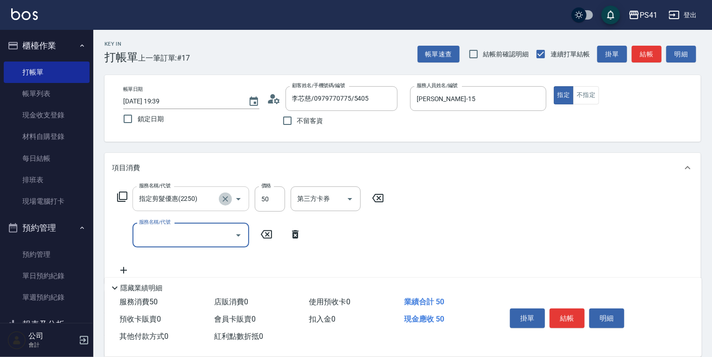
click at [226, 200] on icon "Clear" at bounding box center [225, 199] width 6 height 6
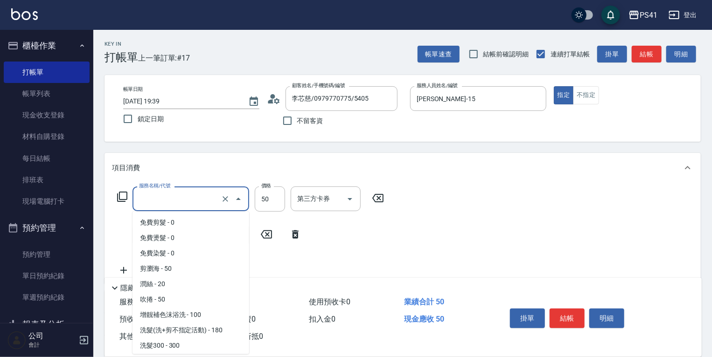
click at [152, 201] on input "服務名稱/代號" at bounding box center [178, 199] width 82 height 16
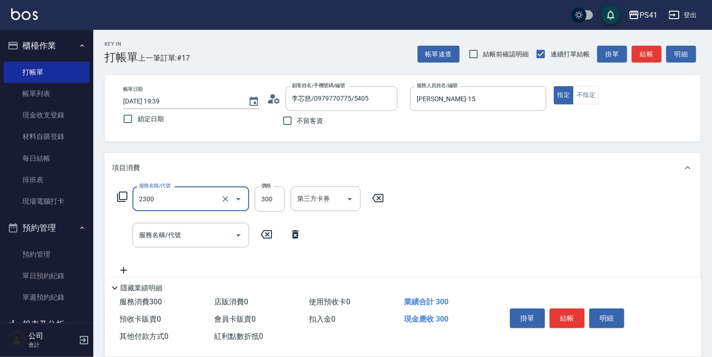
type input "剪髮(2300)"
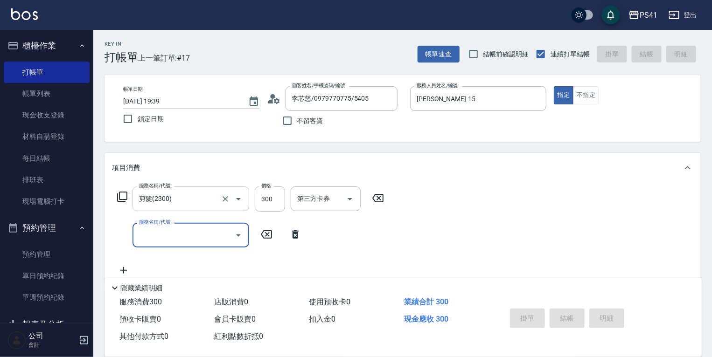
type input "2025/08/25 19:40"
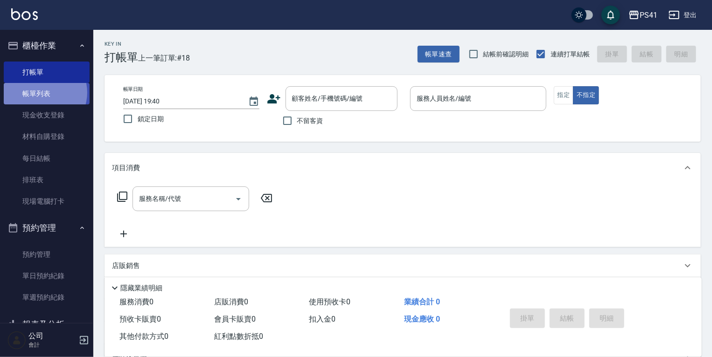
click at [42, 93] on link "帳單列表" at bounding box center [47, 93] width 86 height 21
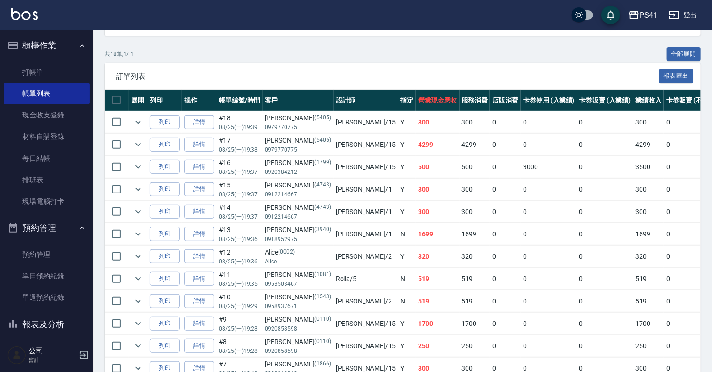
scroll to position [112, 0]
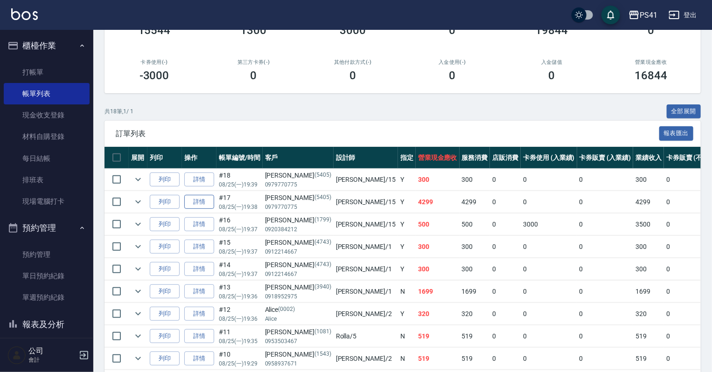
click at [209, 209] on link "詳情" at bounding box center [199, 202] width 30 height 14
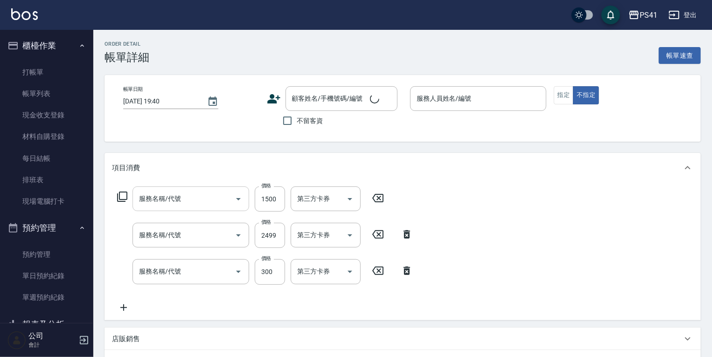
type input "2025/08/25 19:38"
type input "李靜芳-15"
type input "原價1201~1500護髮(51500)"
type input "漂染肩上2499以下(42499)"
type input "剪髮(2300)"
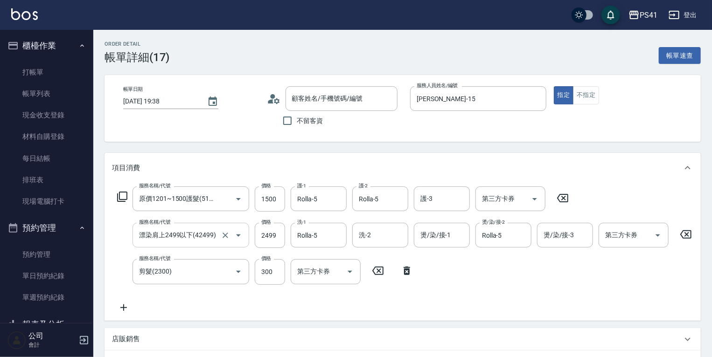
type input "李芯慈/0979770775/5405"
click at [281, 242] on input "2499" at bounding box center [270, 235] width 30 height 25
type input "2500"
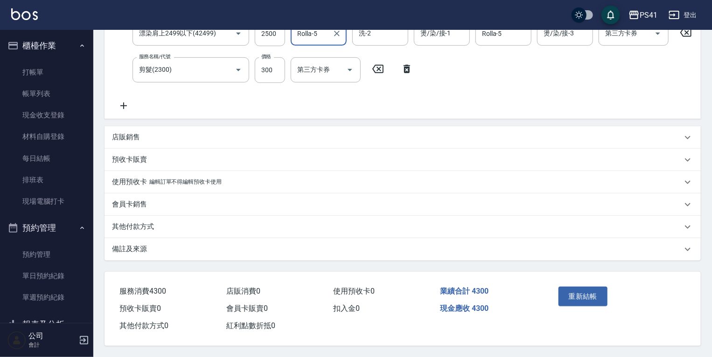
scroll to position [210, 0]
click at [565, 293] on button "重新結帳" at bounding box center [582, 297] width 49 height 20
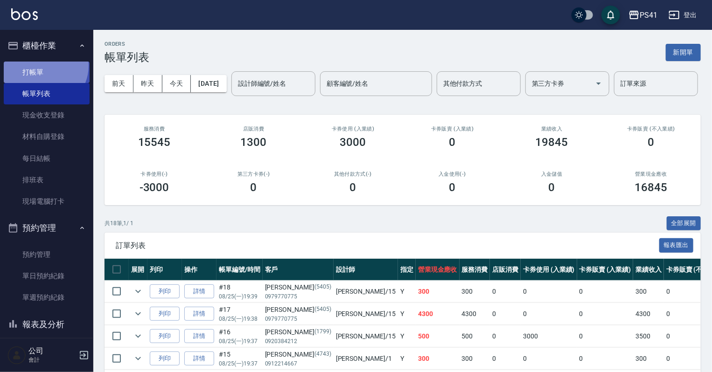
click at [42, 65] on link "打帳單" at bounding box center [47, 72] width 86 height 21
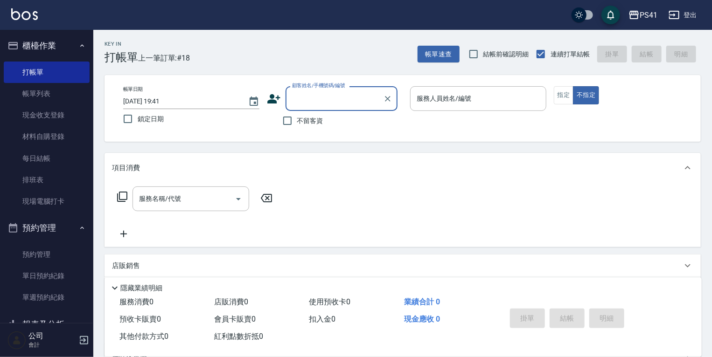
click at [274, 99] on icon at bounding box center [274, 99] width 14 height 14
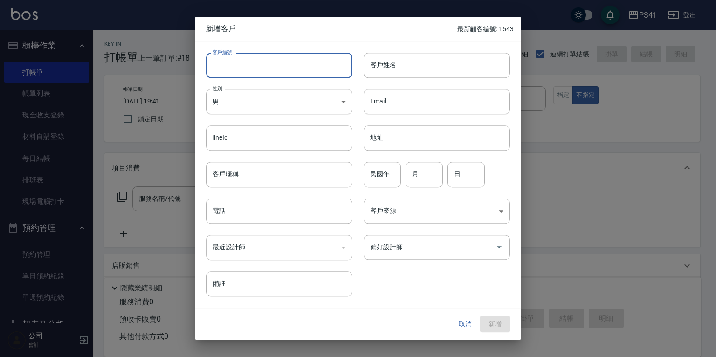
click at [264, 71] on input "客戶編號" at bounding box center [279, 65] width 146 height 25
type input "1544"
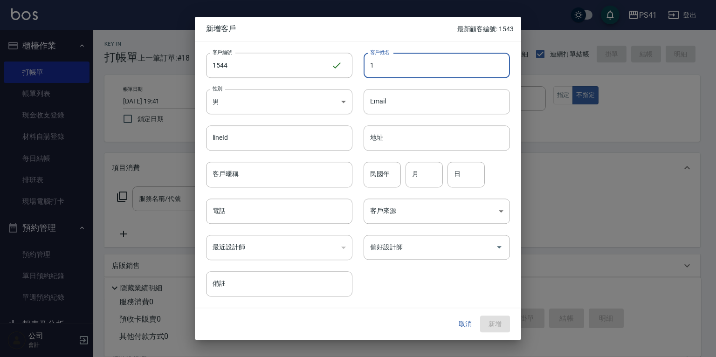
type input "1"
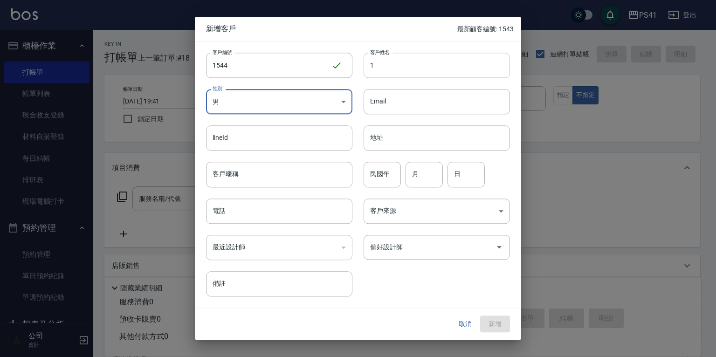
click at [373, 66] on input "1" at bounding box center [437, 65] width 146 height 25
type input "張媛婷"
click at [342, 99] on body "PS41 登出 櫃檯作業 打帳單 帳單列表 現金收支登錄 材料自購登錄 每日結帳 排班表 現場電腦打卡 預約管理 預約管理 單日預約紀錄 單週預約紀錄 報表及…" at bounding box center [358, 227] width 716 height 455
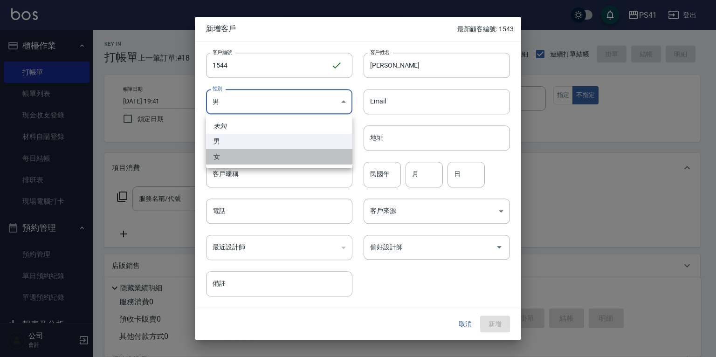
click at [285, 153] on li "女" at bounding box center [279, 156] width 146 height 15
type input "FEMALE"
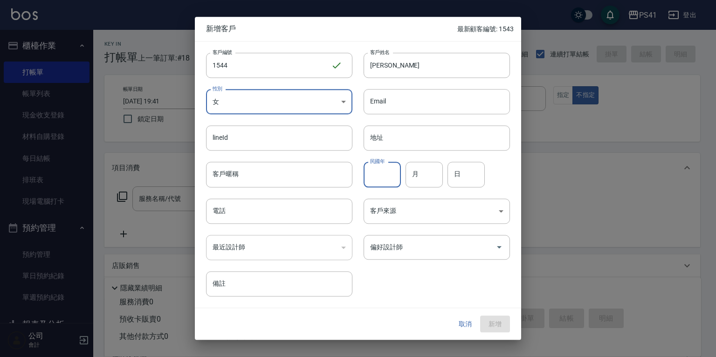
click at [386, 183] on input "民國年" at bounding box center [382, 174] width 37 height 25
type input "81"
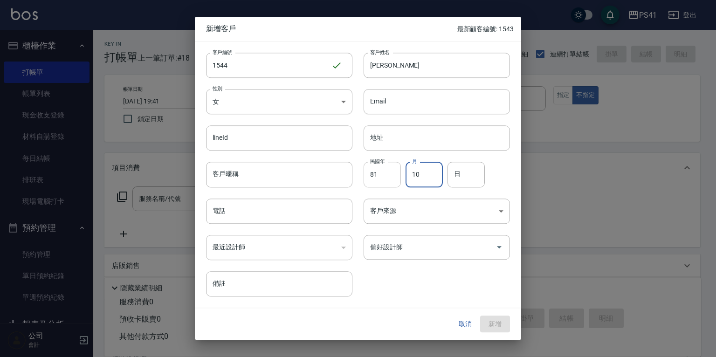
type input "10"
type input "05"
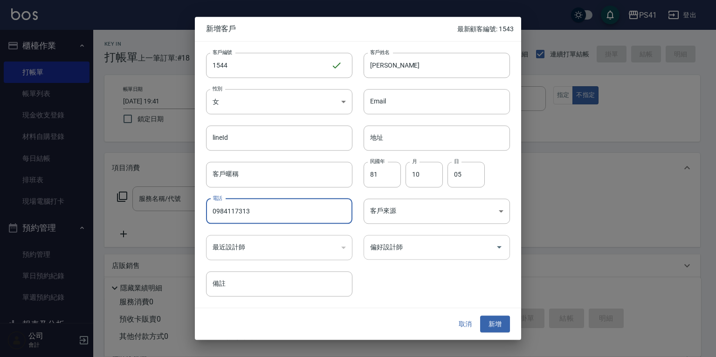
type input "0984117313"
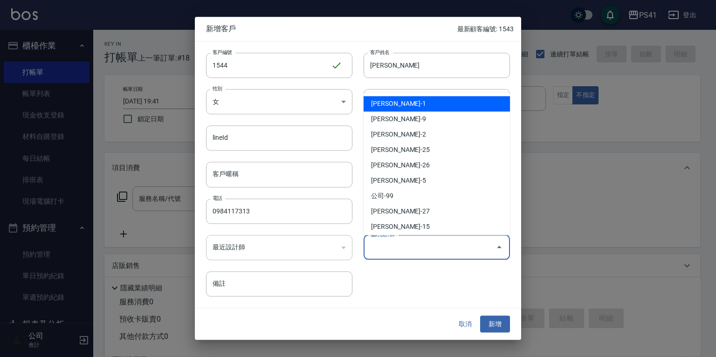
click at [390, 242] on input "偏好設計師" at bounding box center [430, 247] width 124 height 16
click at [437, 109] on li "柯易廷-1" at bounding box center [437, 103] width 146 height 15
type input "柯易廷"
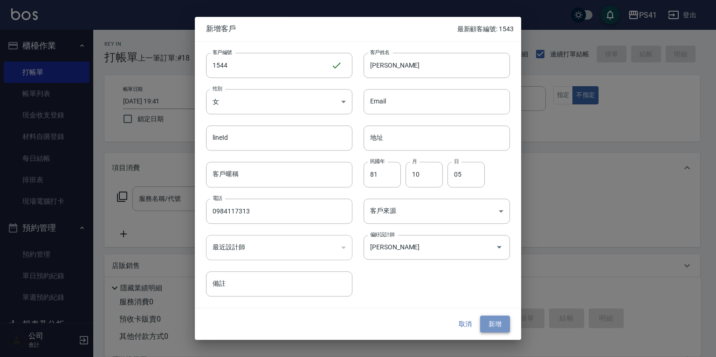
click at [501, 327] on button "新增" at bounding box center [495, 324] width 30 height 17
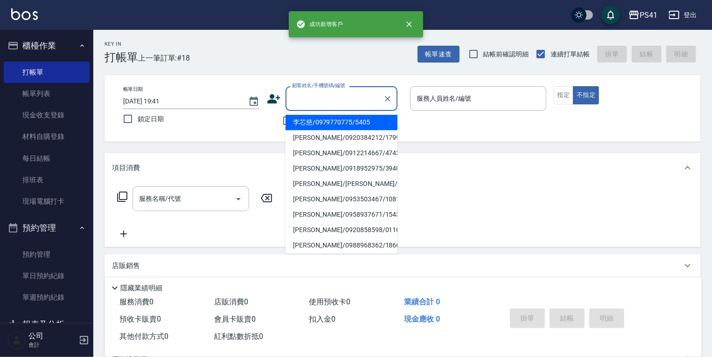
click at [313, 99] on input "顧客姓名/手機號碼/編號" at bounding box center [335, 98] width 90 height 16
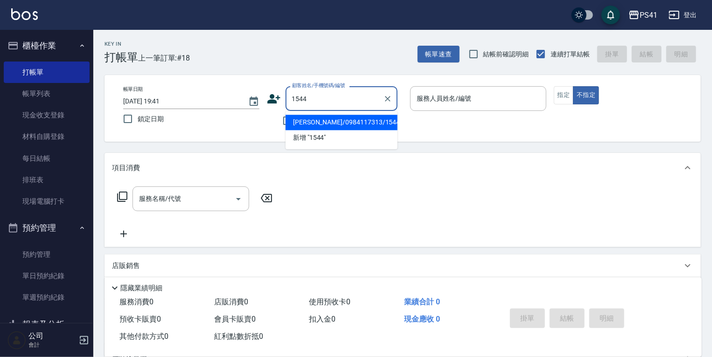
type input "張媛婷/0984117313/1544"
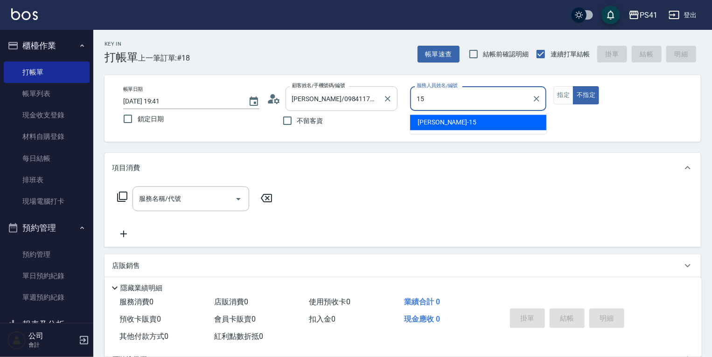
type input "李靜芳-15"
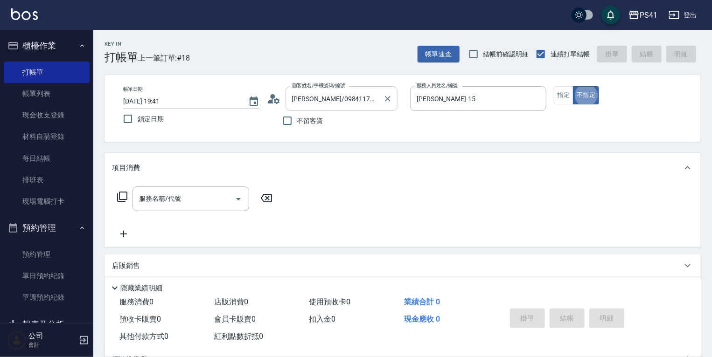
type button "false"
drag, startPoint x: 541, startPoint y: 97, endPoint x: 532, endPoint y: 99, distance: 9.2
click at [540, 97] on icon "Clear" at bounding box center [536, 98] width 9 height 9
type input "柯易廷-1"
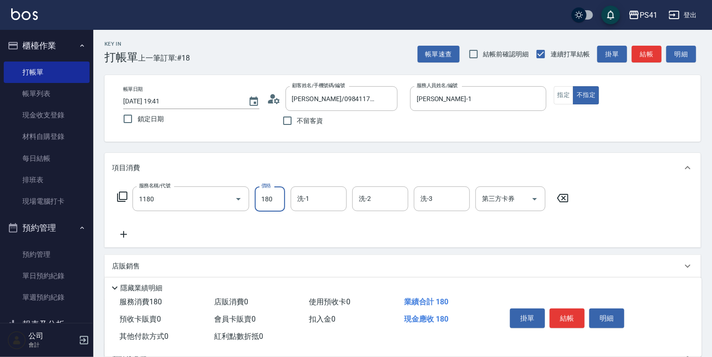
type input "洗髮(洗+剪不指定活動)(1180)"
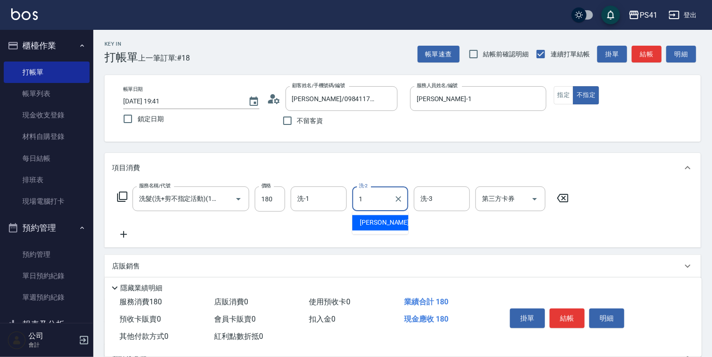
type input "柯易廷-1"
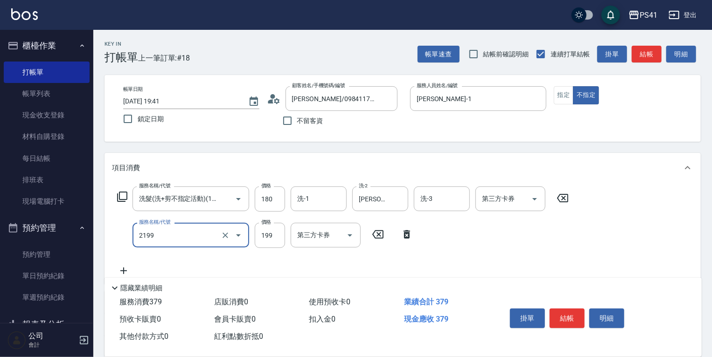
type input "不指定剪髮活動(2199)"
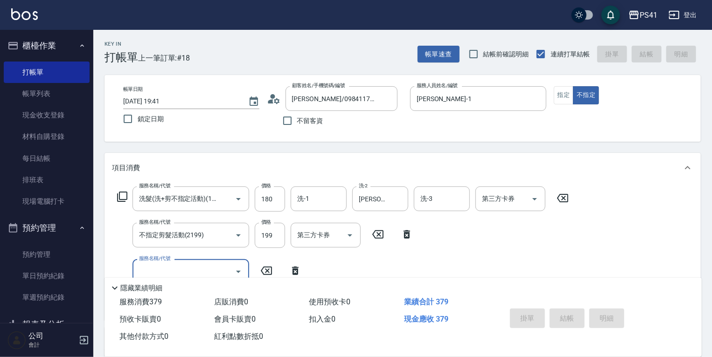
type input "2025/08/25 19:43"
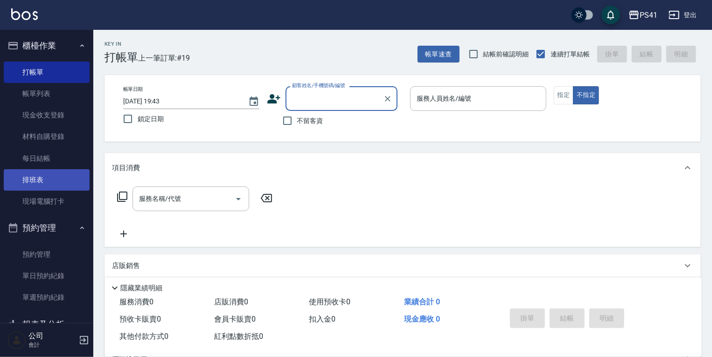
click at [35, 175] on link "排班表" at bounding box center [47, 179] width 86 height 21
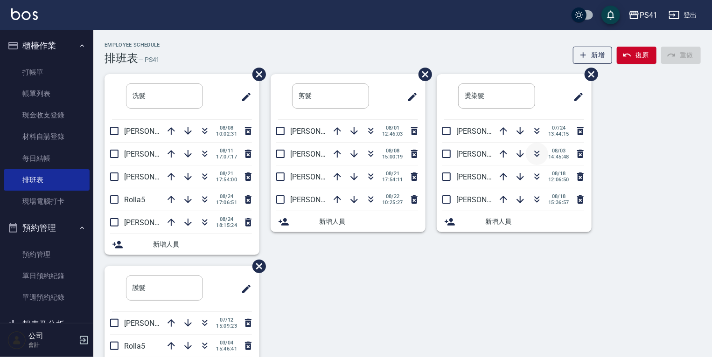
click at [535, 152] on icon "button" at bounding box center [537, 152] width 5 height 3
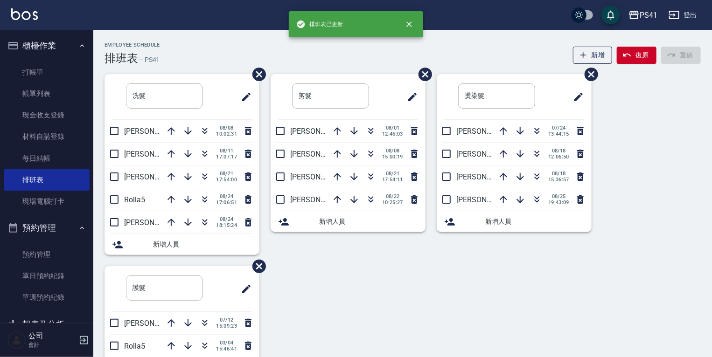
click at [426, 300] on div "洗髮 ​ 李靜芳15 08/08 10:02:31 謝淳蕙2 08/11 17:07:17 白蕙瑄9 08/21 17:54:00 Rolla5 08/24 …" at bounding box center [396, 266] width 607 height 384
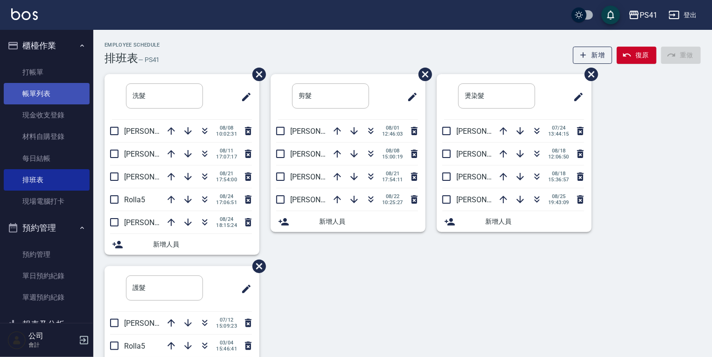
click at [37, 103] on link "帳單列表" at bounding box center [47, 93] width 86 height 21
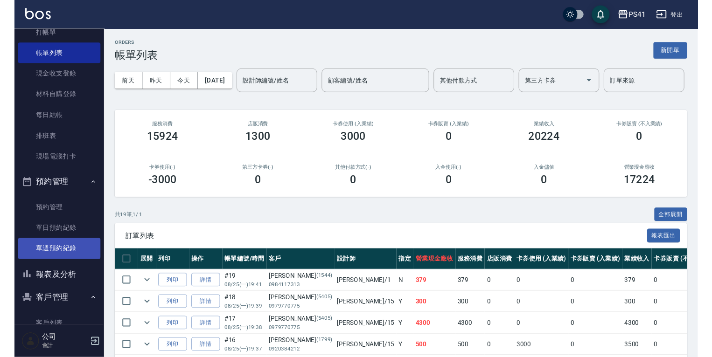
scroll to position [75, 0]
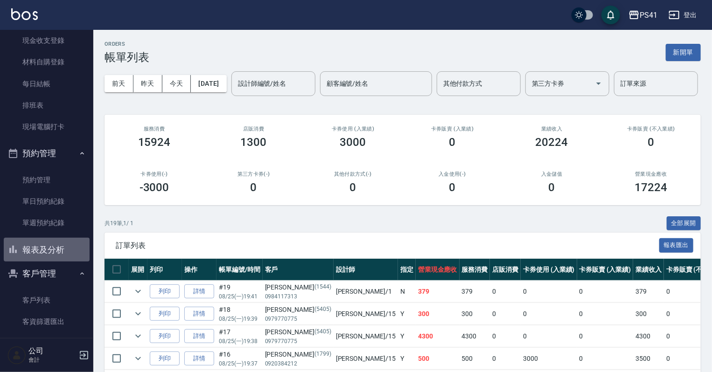
click at [58, 254] on button "報表及分析" at bounding box center [47, 250] width 86 height 24
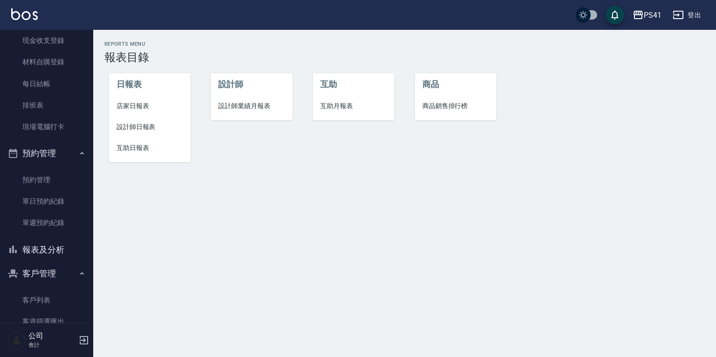
click at [141, 129] on span "設計師日報表" at bounding box center [150, 127] width 67 height 10
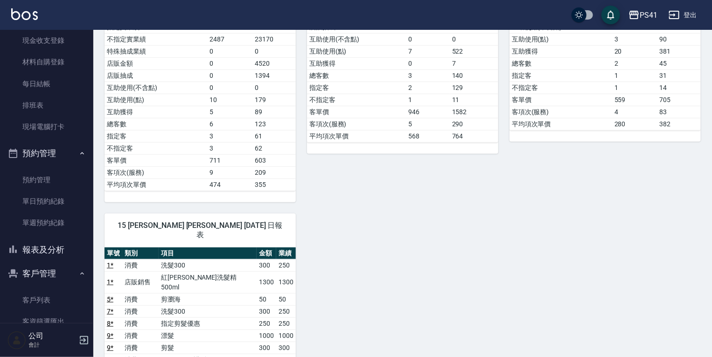
scroll to position [261, 0]
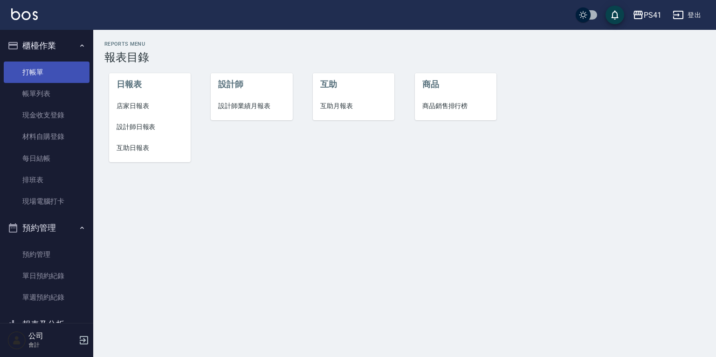
click at [39, 74] on link "打帳單" at bounding box center [47, 72] width 86 height 21
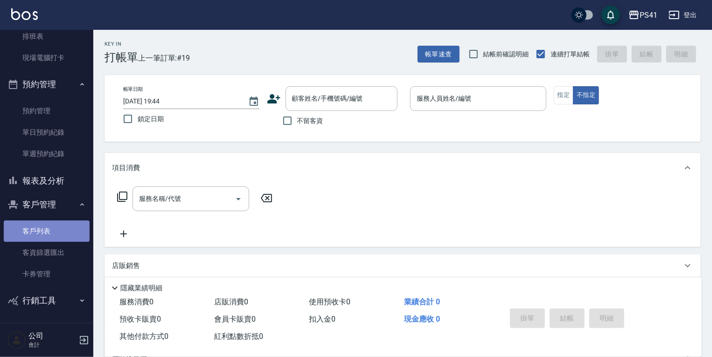
click at [58, 227] on link "客戶列表" at bounding box center [47, 231] width 86 height 21
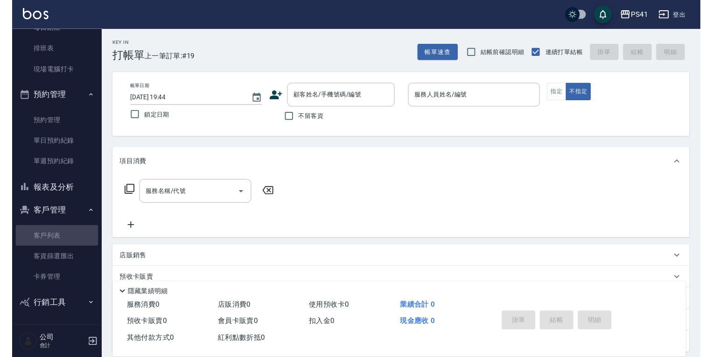
scroll to position [129, 0]
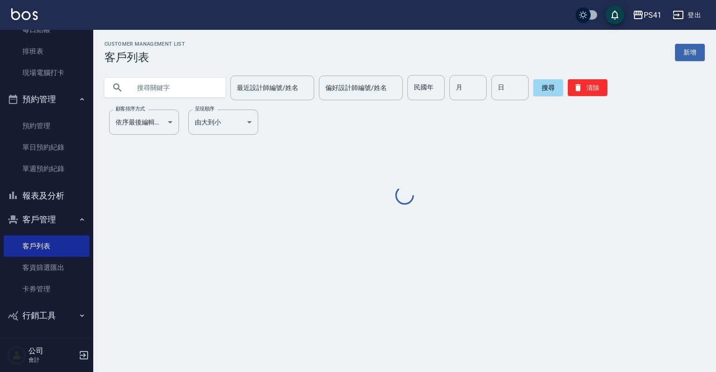
click at [160, 79] on input "text" at bounding box center [175, 87] width 88 height 25
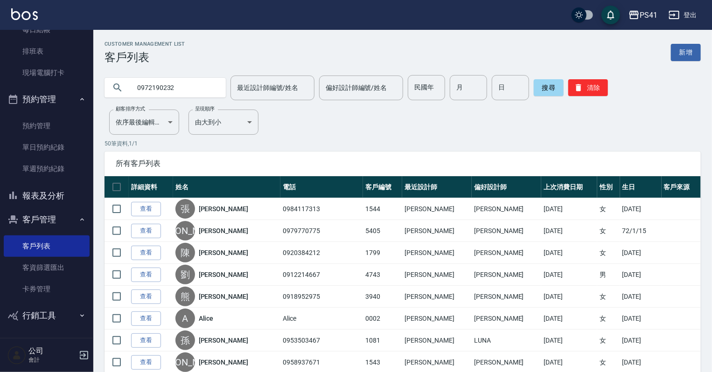
type input "0972190232"
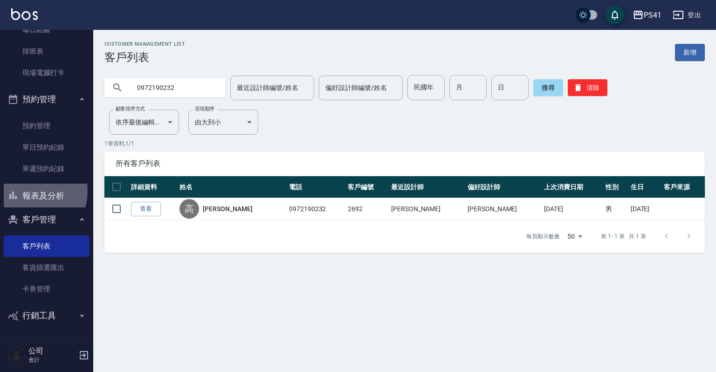
click at [26, 191] on button "報表及分析" at bounding box center [47, 196] width 86 height 24
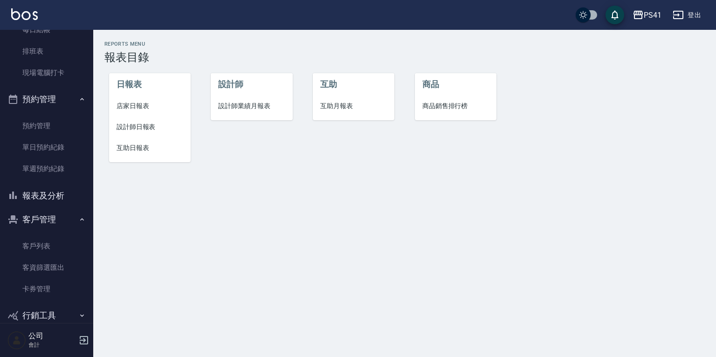
click at [150, 125] on span "設計師日報表" at bounding box center [150, 127] width 67 height 10
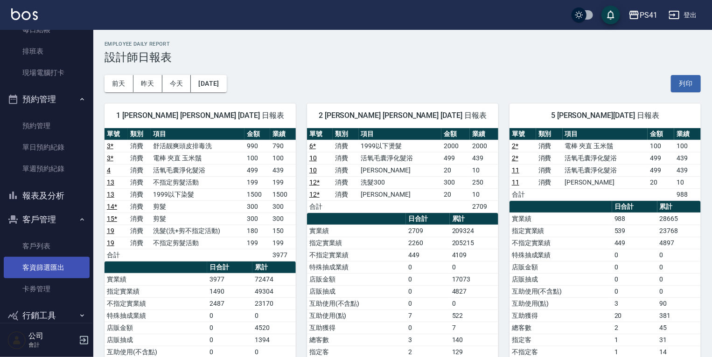
drag, startPoint x: 41, startPoint y: 244, endPoint x: 42, endPoint y: 259, distance: 15.0
click at [42, 244] on link "客戶列表" at bounding box center [47, 246] width 86 height 21
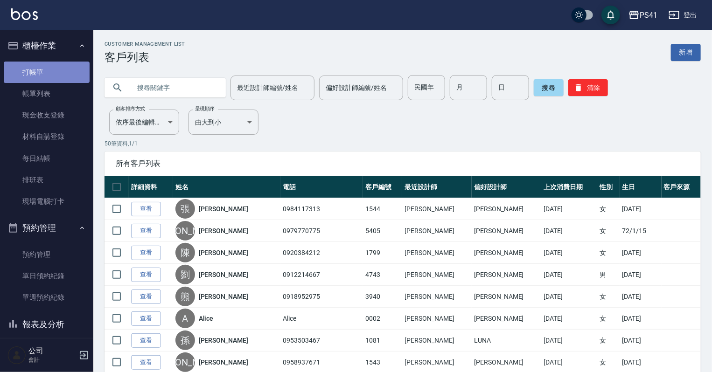
click at [49, 79] on link "打帳單" at bounding box center [47, 72] width 86 height 21
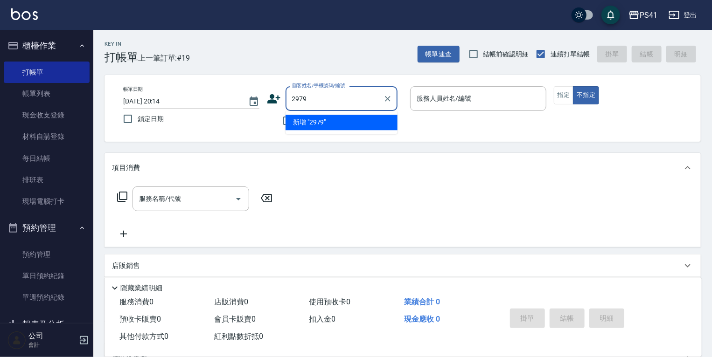
type input "2979"
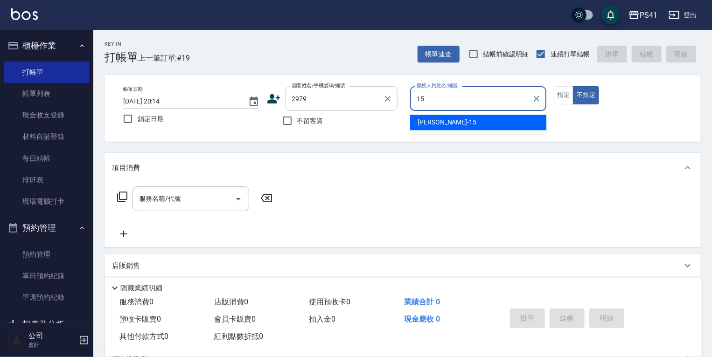
type input "李靜芳-15"
type input "王伯萍/0935622965/2979"
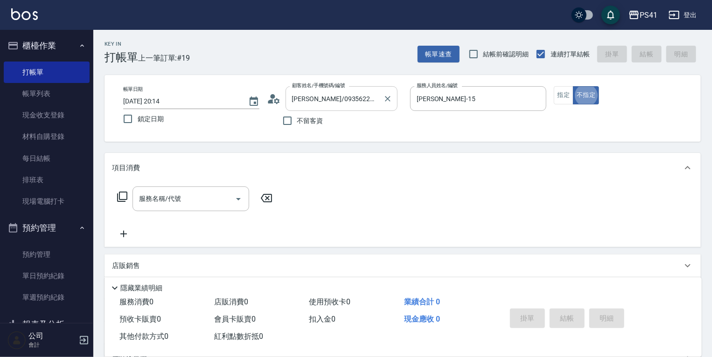
type button "false"
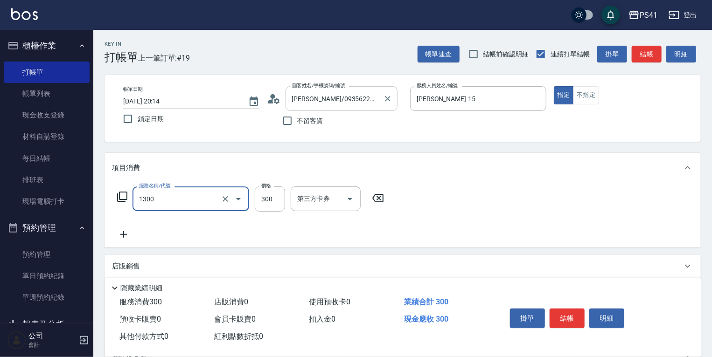
type input "洗髮300(1300)"
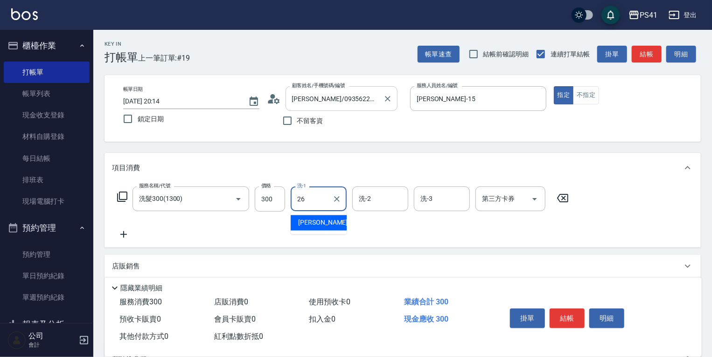
type input "溫佳惇-26"
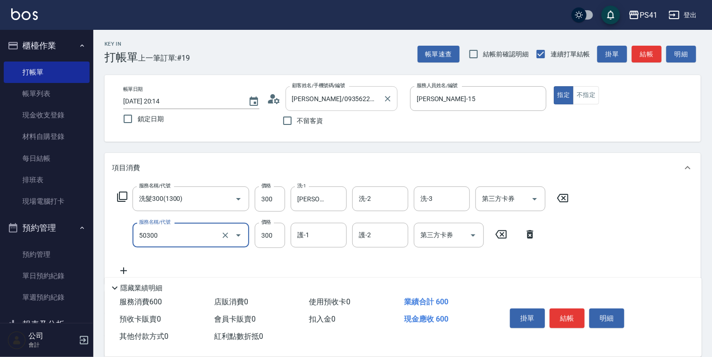
type input "自備護髮(50300)"
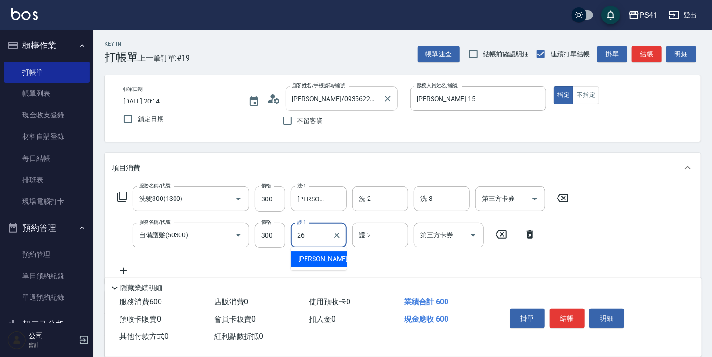
type input "溫佳惇-26"
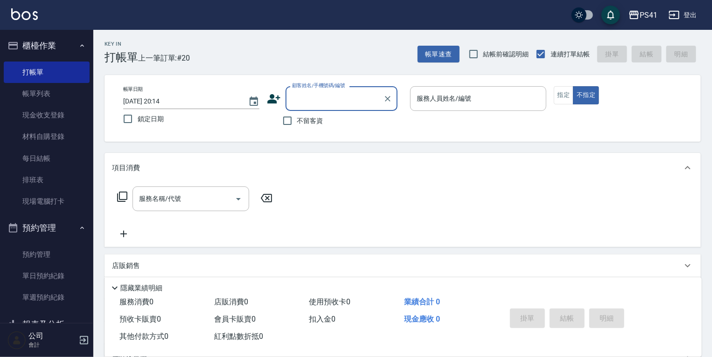
drag, startPoint x: 32, startPoint y: 101, endPoint x: 258, endPoint y: 145, distance: 231.0
click at [32, 101] on link "帳單列表" at bounding box center [47, 93] width 86 height 21
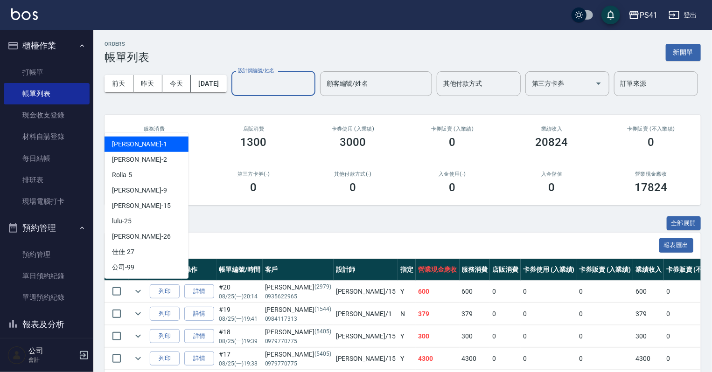
click at [236, 92] on input "設計師編號/姓名" at bounding box center [274, 84] width 76 height 16
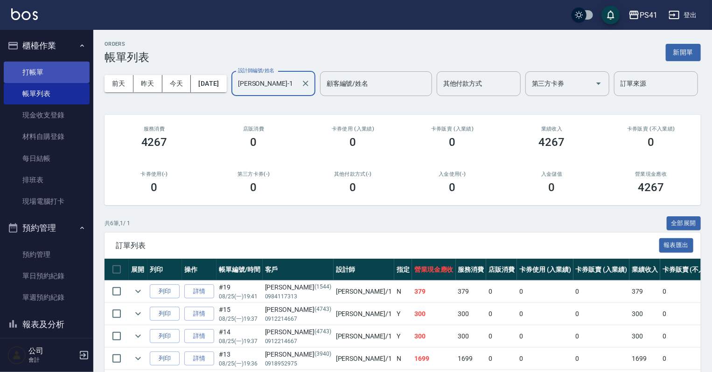
type input "柯易廷-1"
click at [35, 67] on link "打帳單" at bounding box center [47, 72] width 86 height 21
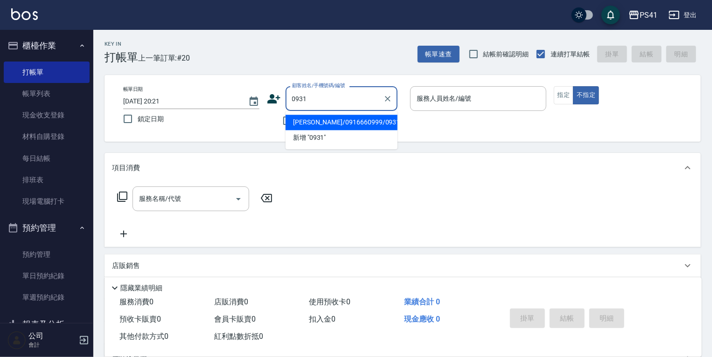
type input "王姿宜/0916660999/0931"
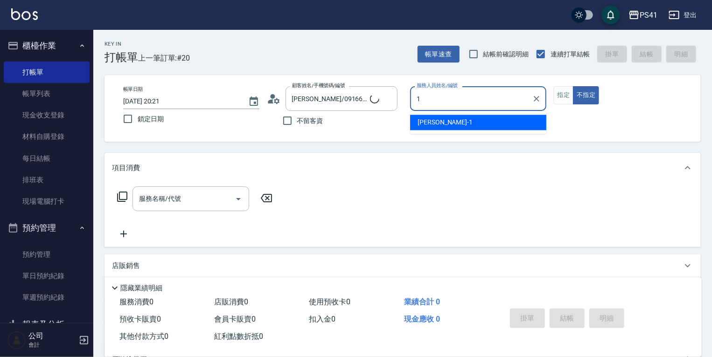
type input "柯易廷-1"
type button "false"
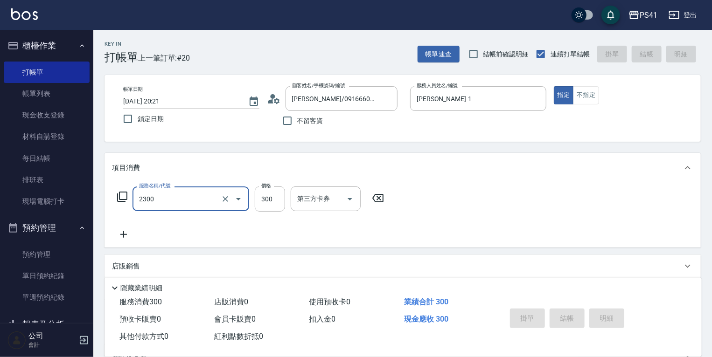
type input "2300"
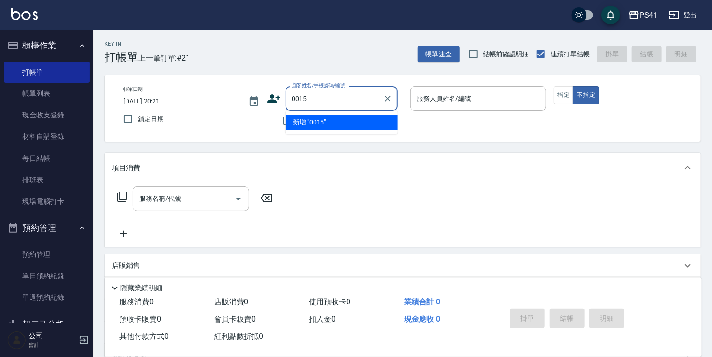
type input "0015"
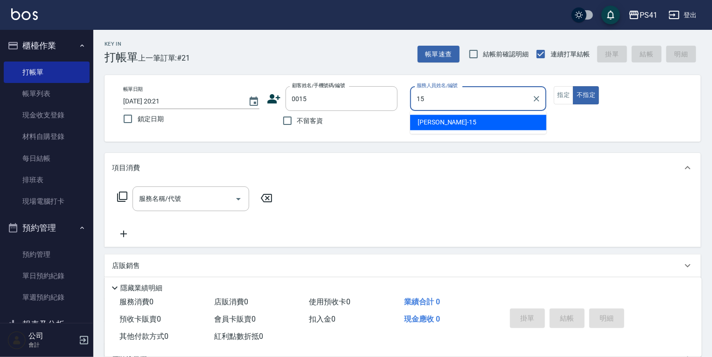
type input "李靜芳-15"
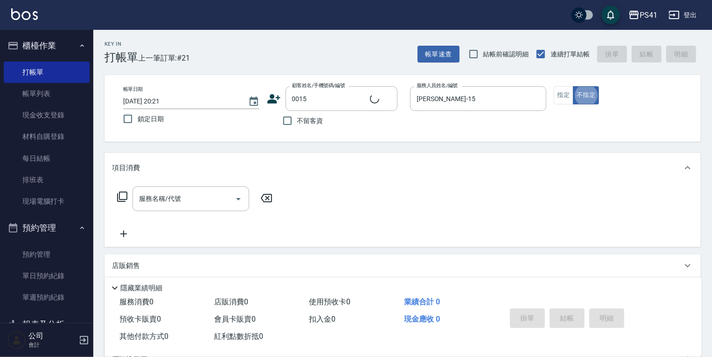
type input "米雪/15_米雪/0015"
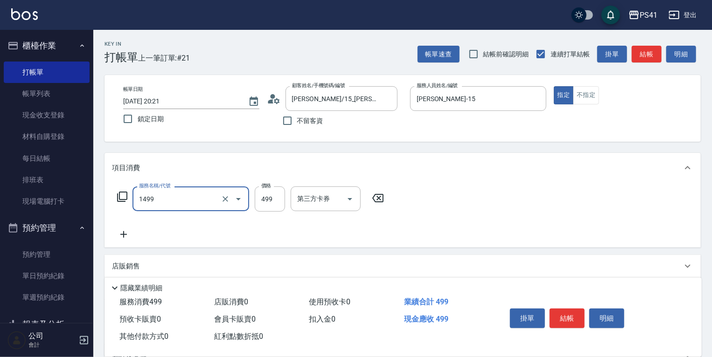
type input "活氧毛囊淨化髮浴(1499)"
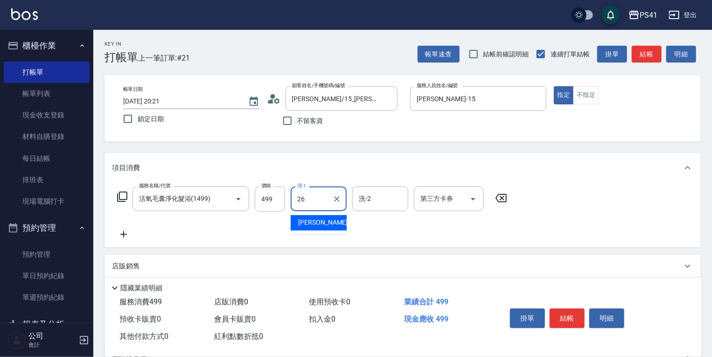
type input "溫佳惇-26"
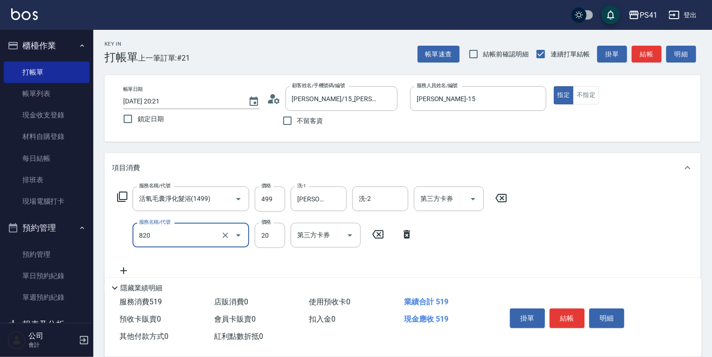
type input "潤絲(820)"
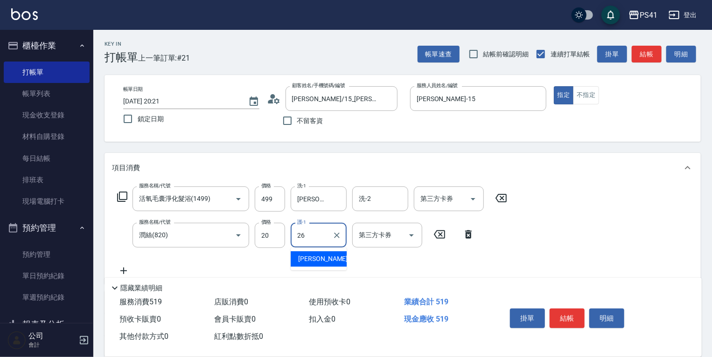
type input "溫佳惇-26"
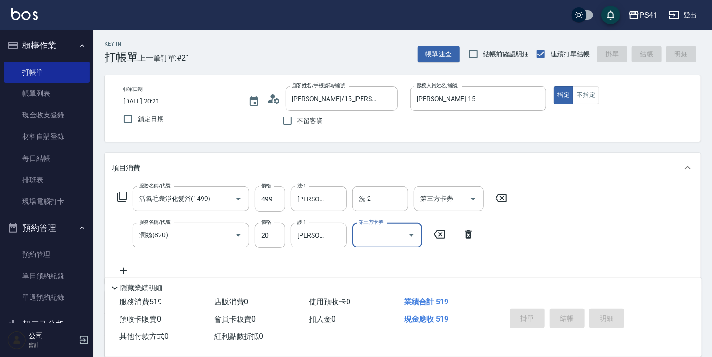
type input "2025/08/25 20:22"
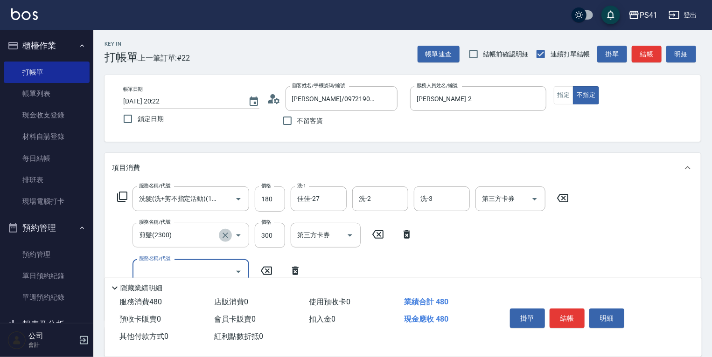
click at [228, 238] on icon "Clear" at bounding box center [225, 235] width 9 height 9
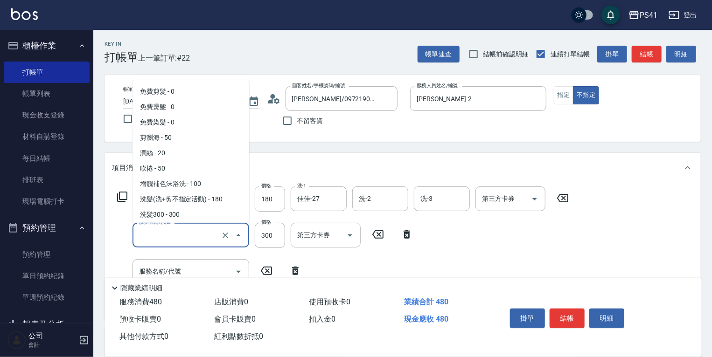
click at [181, 239] on input "服務名稱/代號" at bounding box center [178, 235] width 82 height 16
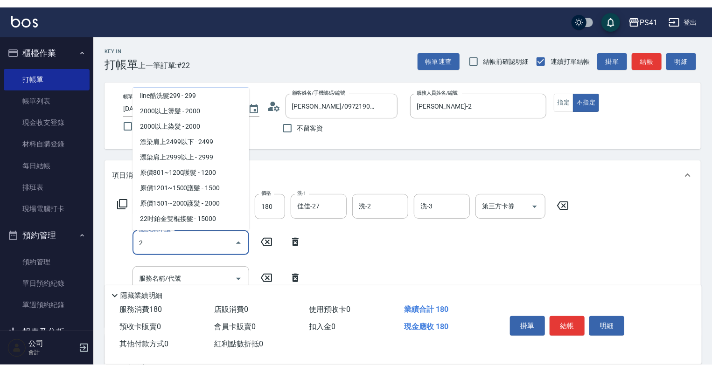
scroll to position [4, 0]
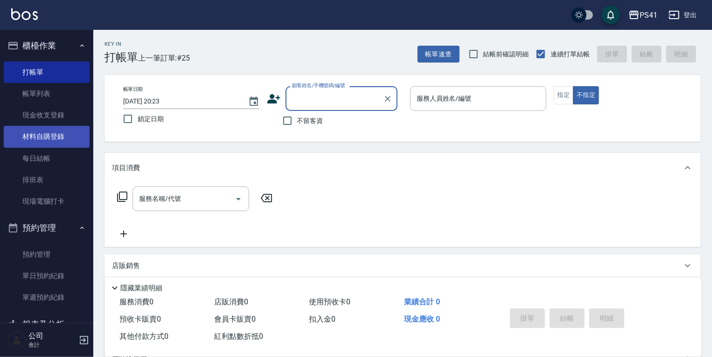
drag, startPoint x: 26, startPoint y: 90, endPoint x: 69, endPoint y: 127, distance: 56.9
click at [26, 90] on link "帳單列表" at bounding box center [47, 93] width 86 height 21
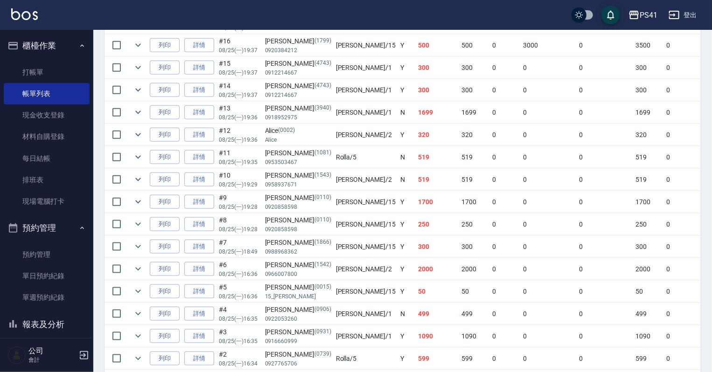
scroll to position [522, 0]
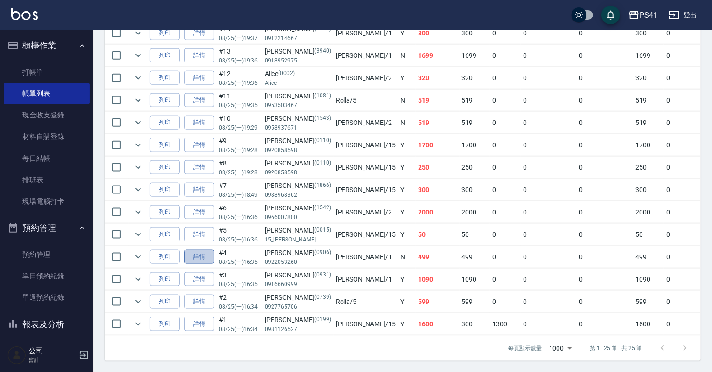
click at [203, 264] on link "詳情" at bounding box center [199, 257] width 30 height 14
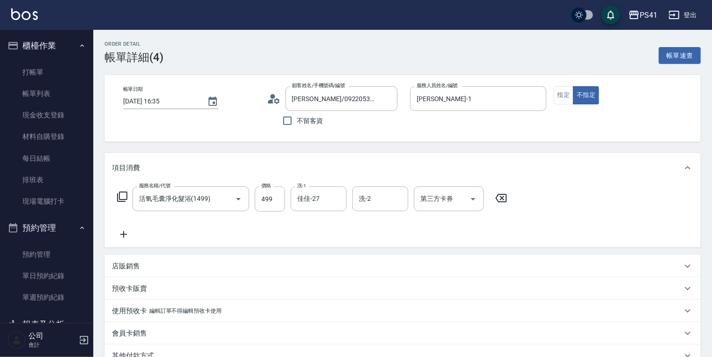
click at [126, 233] on icon at bounding box center [123, 234] width 23 height 11
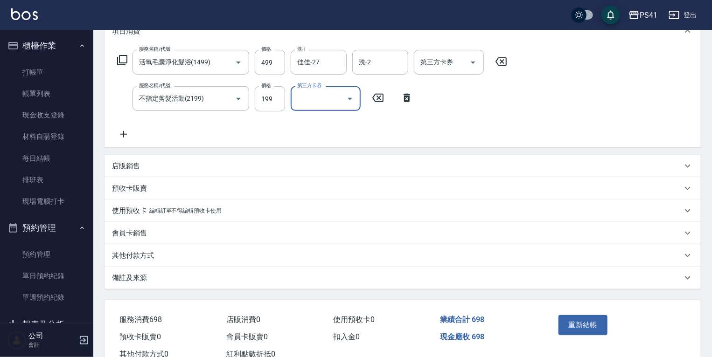
scroll to position [149, 0]
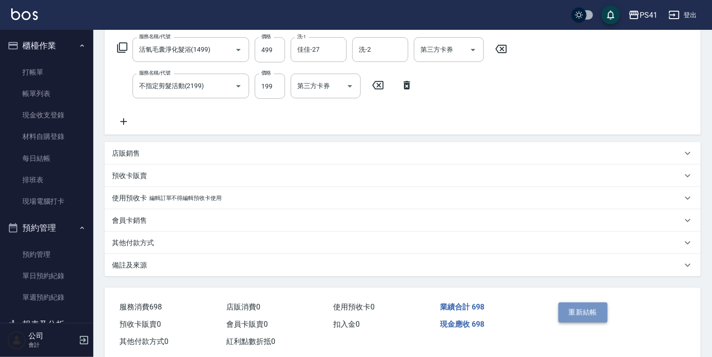
click at [578, 310] on button "重新結帳" at bounding box center [582, 313] width 49 height 20
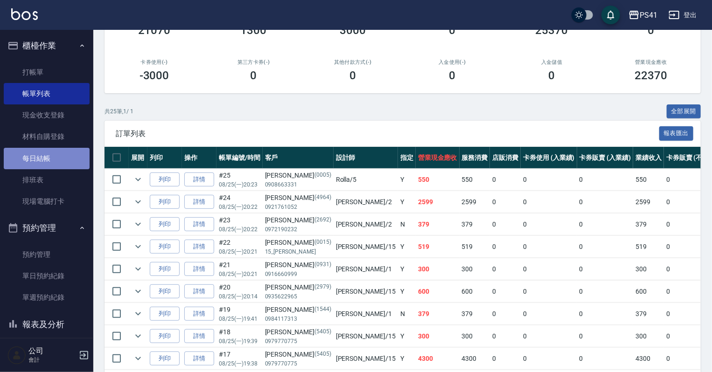
click at [47, 154] on link "每日結帳" at bounding box center [47, 158] width 86 height 21
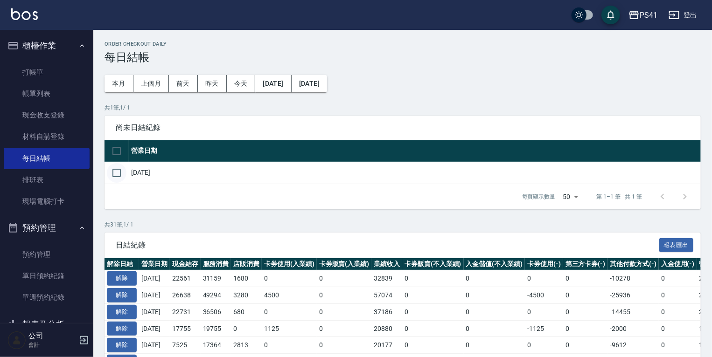
click at [116, 172] on input "checkbox" at bounding box center [117, 173] width 20 height 20
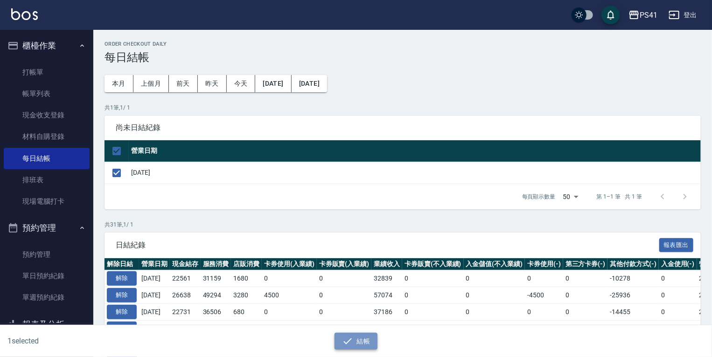
click at [365, 347] on button "結帳" at bounding box center [355, 341] width 43 height 17
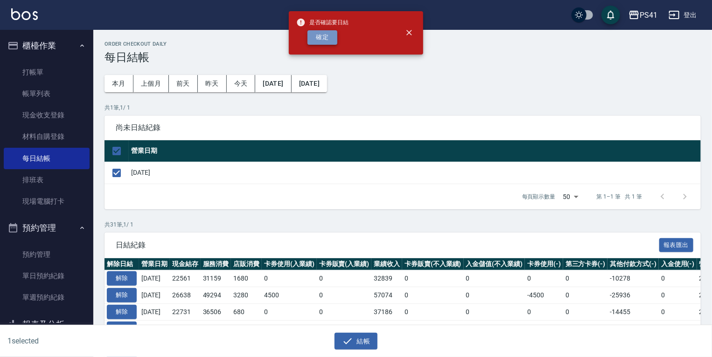
click at [319, 41] on button "確定" at bounding box center [322, 37] width 30 height 14
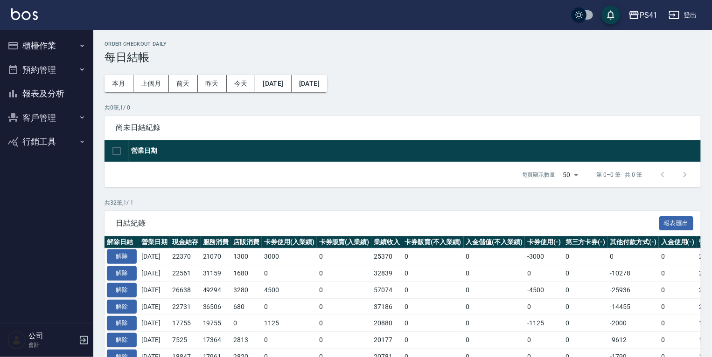
click at [35, 94] on button "報表及分析" at bounding box center [47, 94] width 86 height 24
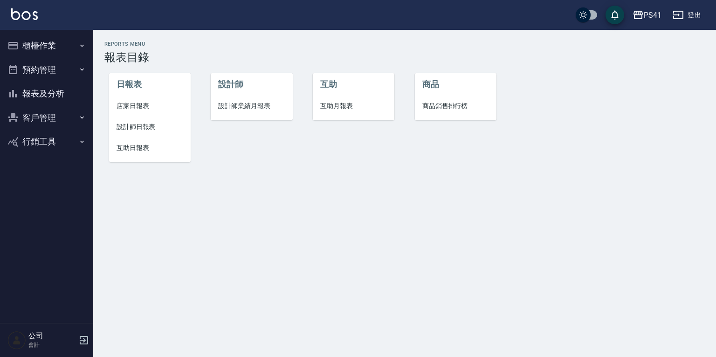
click at [136, 104] on span "店家日報表" at bounding box center [150, 106] width 67 height 10
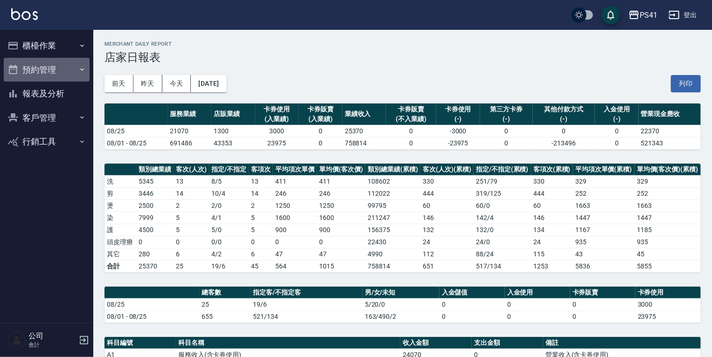
click at [37, 69] on button "預約管理" at bounding box center [47, 70] width 86 height 24
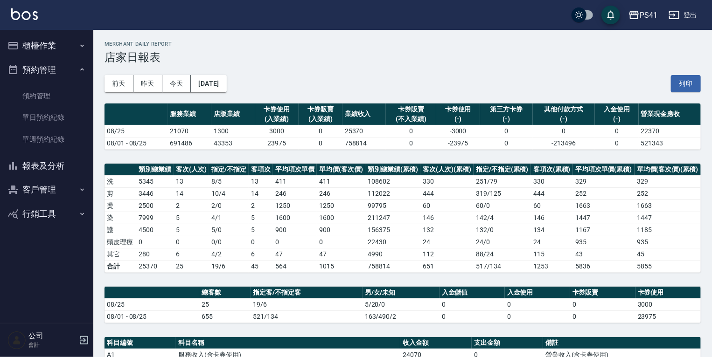
click at [52, 169] on button "報表及分析" at bounding box center [47, 166] width 86 height 24
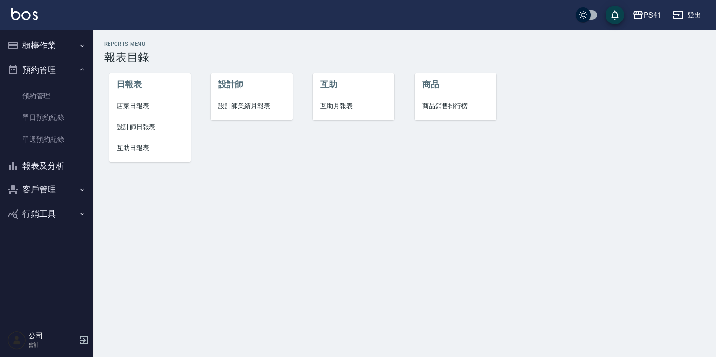
click at [129, 130] on span "設計師日報表" at bounding box center [150, 127] width 67 height 10
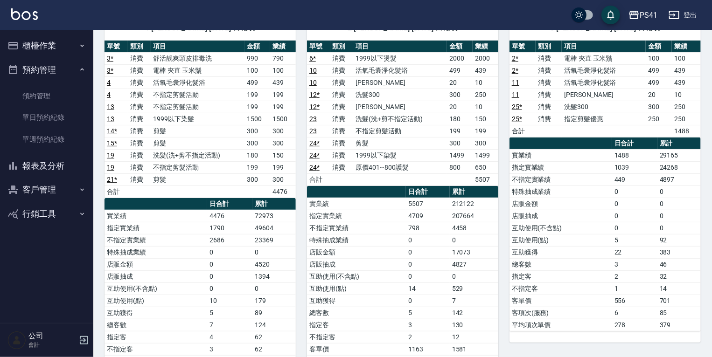
scroll to position [75, 0]
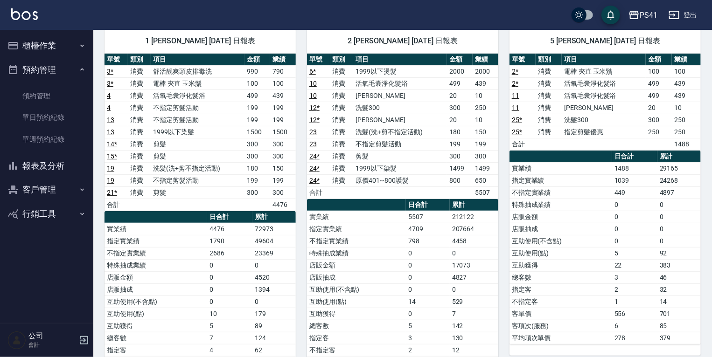
click at [44, 192] on button "客戶管理" at bounding box center [47, 190] width 86 height 24
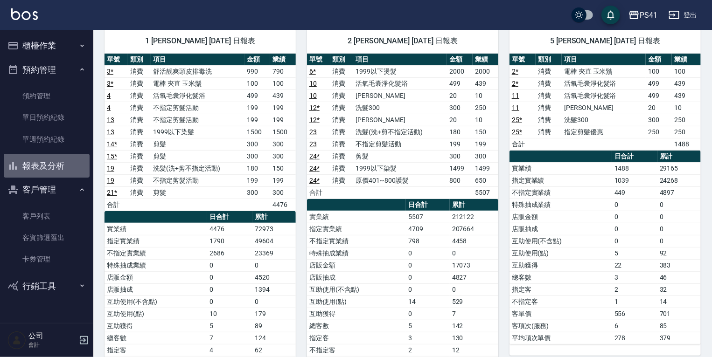
click at [55, 172] on button "報表及分析" at bounding box center [47, 166] width 86 height 24
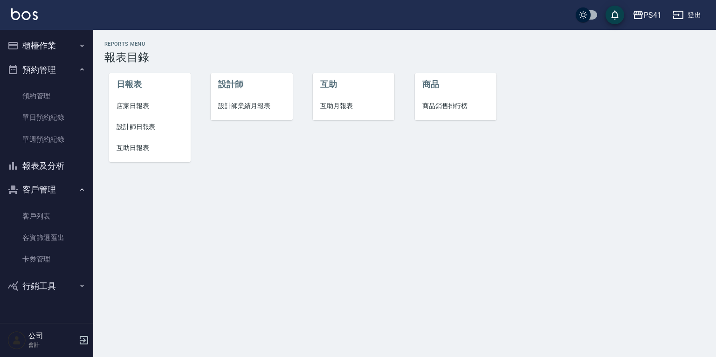
click at [117, 147] on span "互助日報表" at bounding box center [150, 148] width 67 height 10
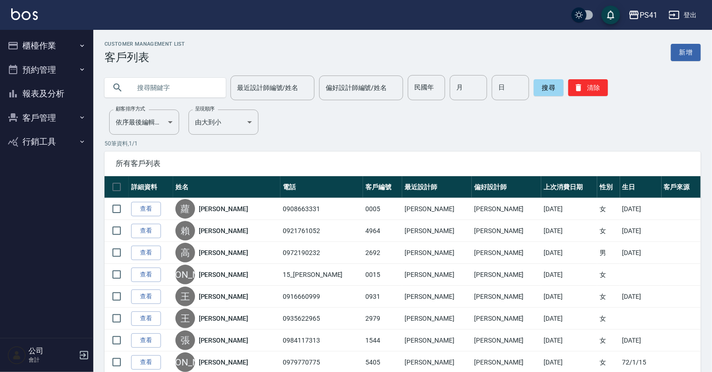
drag, startPoint x: 42, startPoint y: 94, endPoint x: 42, endPoint y: 84, distance: 10.3
click at [42, 94] on button "報表及分析" at bounding box center [47, 94] width 86 height 24
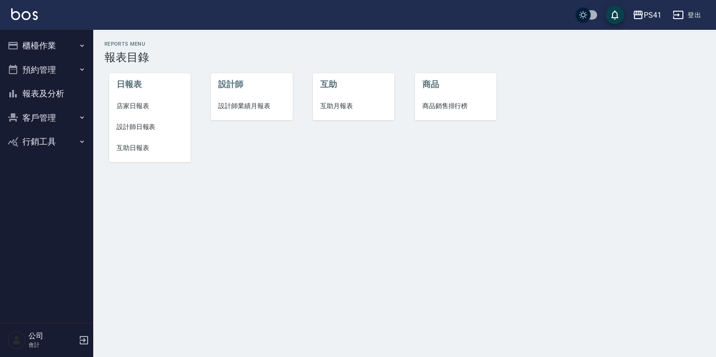
click at [140, 109] on span "店家日報表" at bounding box center [150, 106] width 67 height 10
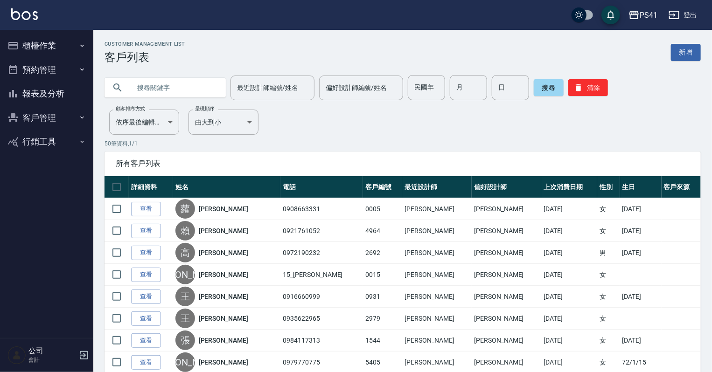
drag, startPoint x: 57, startPoint y: 101, endPoint x: 58, endPoint y: 85, distance: 15.9
click at [57, 98] on button "報表及分析" at bounding box center [47, 94] width 86 height 24
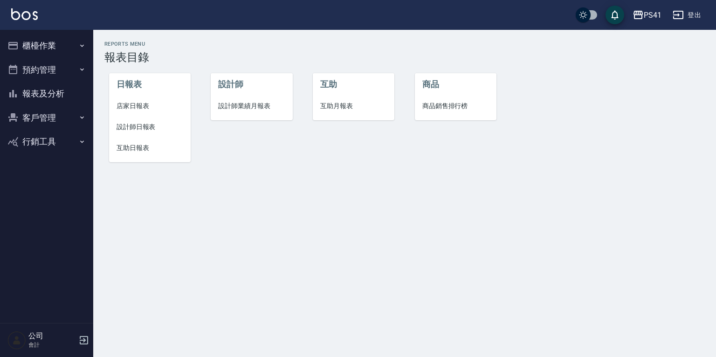
click at [145, 150] on span "互助日報表" at bounding box center [150, 148] width 67 height 10
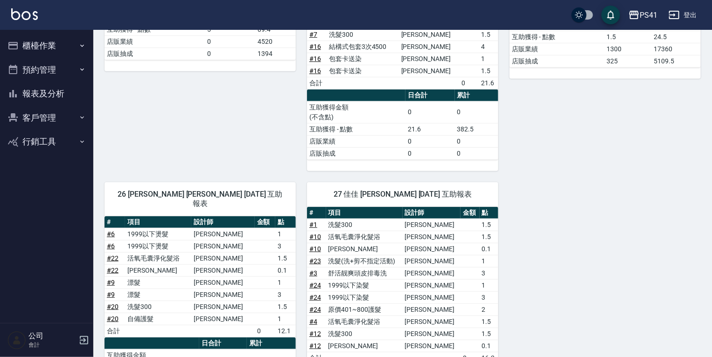
scroll to position [115, 0]
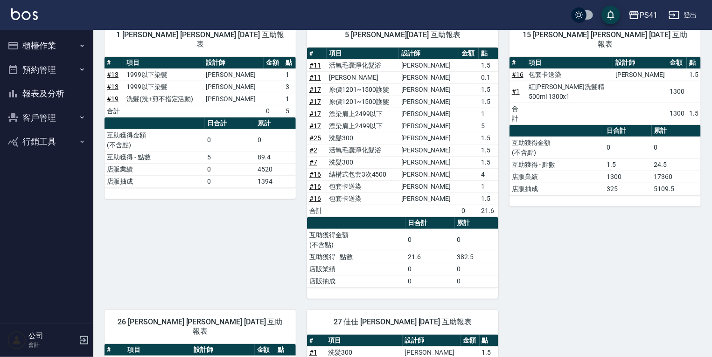
click at [316, 101] on link "# 17" at bounding box center [315, 101] width 12 height 7
click at [45, 88] on button "報表及分析" at bounding box center [47, 94] width 86 height 24
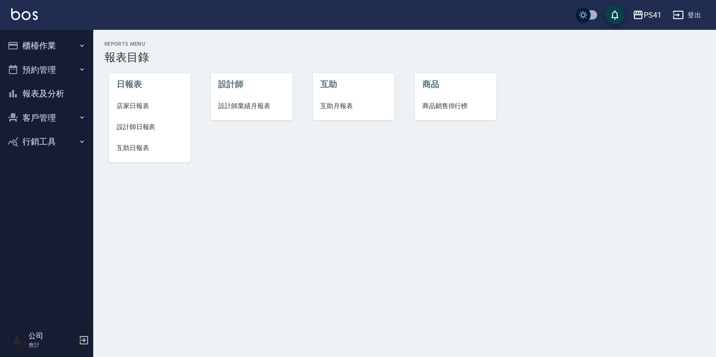
click at [144, 148] on span "互助日報表" at bounding box center [150, 148] width 67 height 10
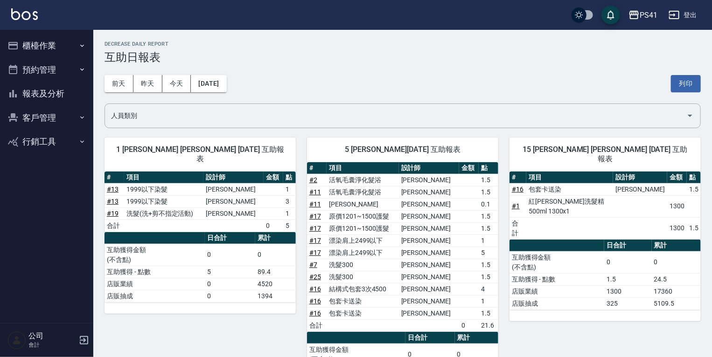
drag, startPoint x: 52, startPoint y: 94, endPoint x: 89, endPoint y: 99, distance: 37.7
click at [51, 94] on button "報表及分析" at bounding box center [47, 94] width 86 height 24
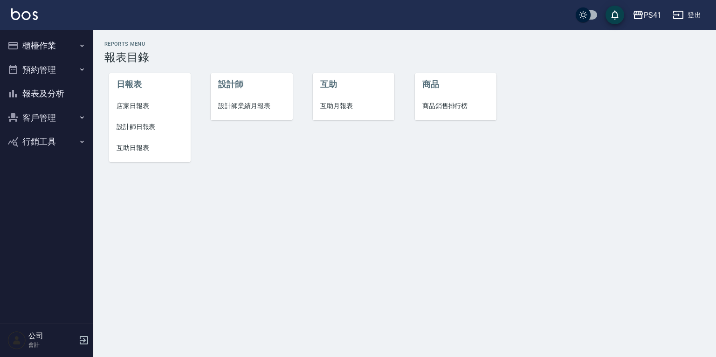
click at [136, 122] on span "設計師日報表" at bounding box center [150, 127] width 67 height 10
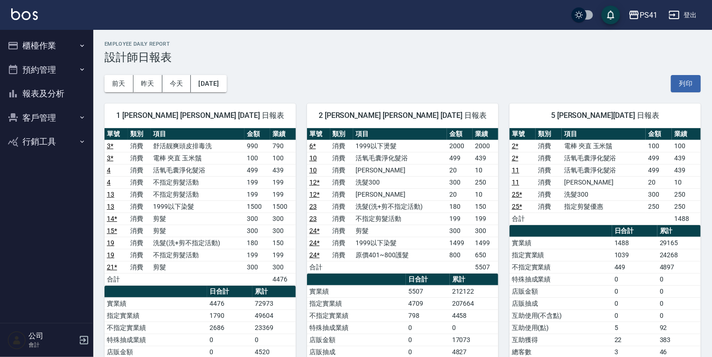
click at [516, 146] on link "2 *" at bounding box center [515, 145] width 7 height 7
click at [517, 192] on link "25 *" at bounding box center [517, 194] width 10 height 7
click at [142, 80] on button "昨天" at bounding box center [147, 83] width 29 height 17
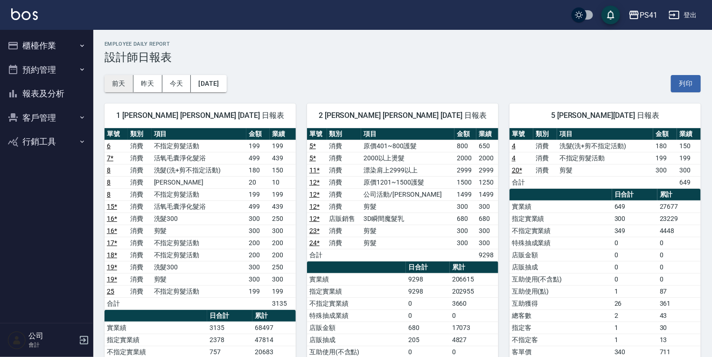
click at [116, 82] on button "前天" at bounding box center [118, 83] width 29 height 17
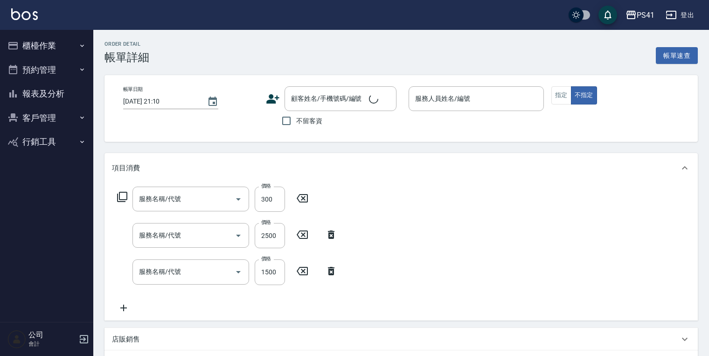
type input "[DATE] 19:38"
type input "[PERSON_NAME]-15"
type input "剪髮(2300)"
type input "漂染肩上2499以下(42499)"
type input "原價1201~1500護髮(51500)"
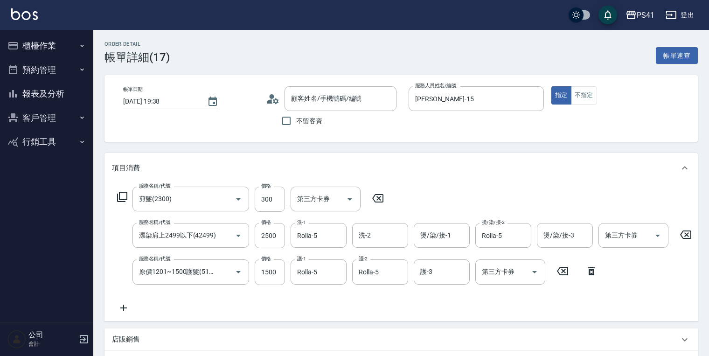
type input "李芯慈/0979770775/5405"
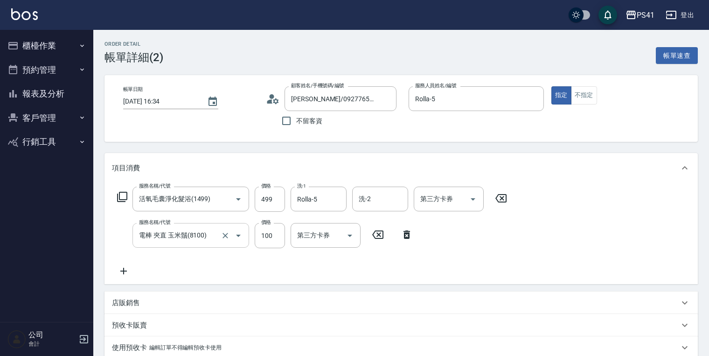
click at [236, 233] on icon "Open" at bounding box center [238, 235] width 11 height 11
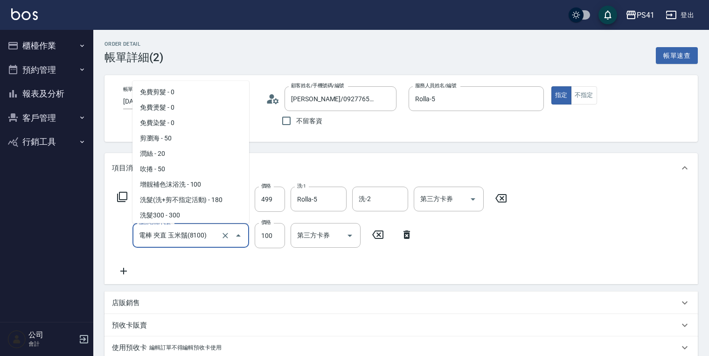
scroll to position [7, 0]
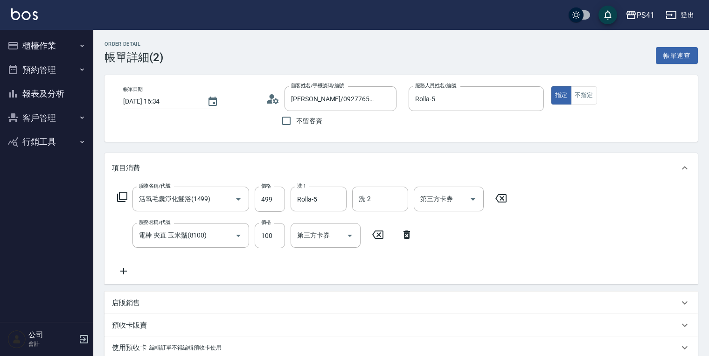
click at [278, 146] on div "Order detail 帳單詳細 (2) 帳單速查 帳單日期 2025/08/25 16:34 顧客姓名/手機號碼/編號 蘇郁晴/0927765706/07…" at bounding box center [401, 276] width 616 height 493
